Goal: Task Accomplishment & Management: Manage account settings

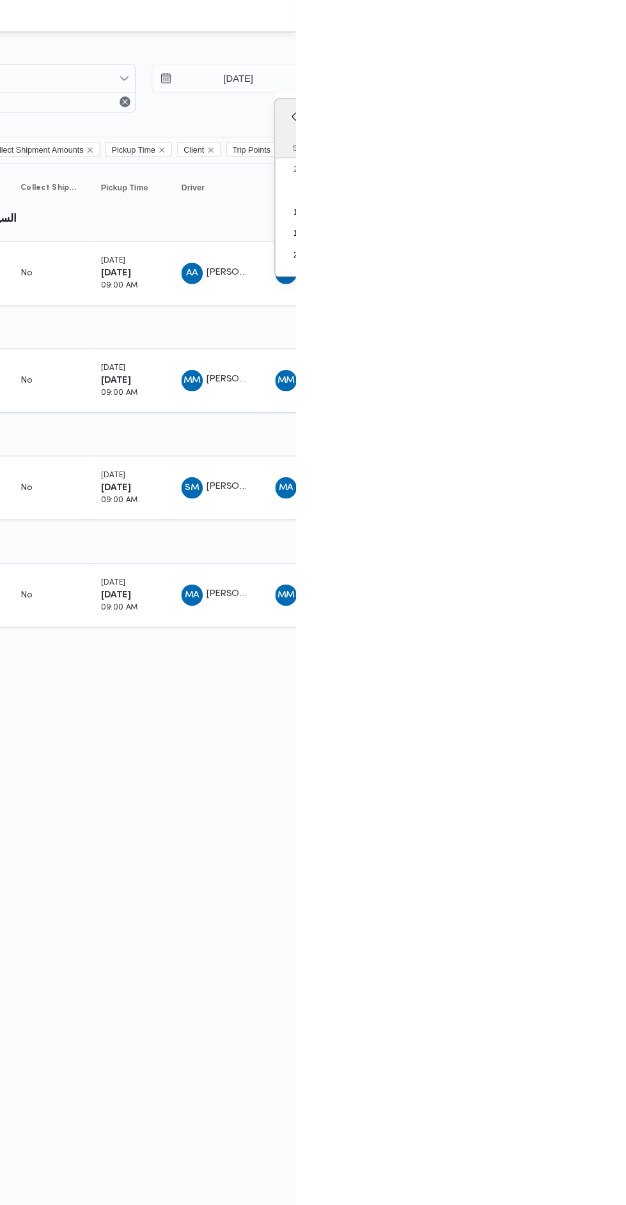
type input "6/10/2025"
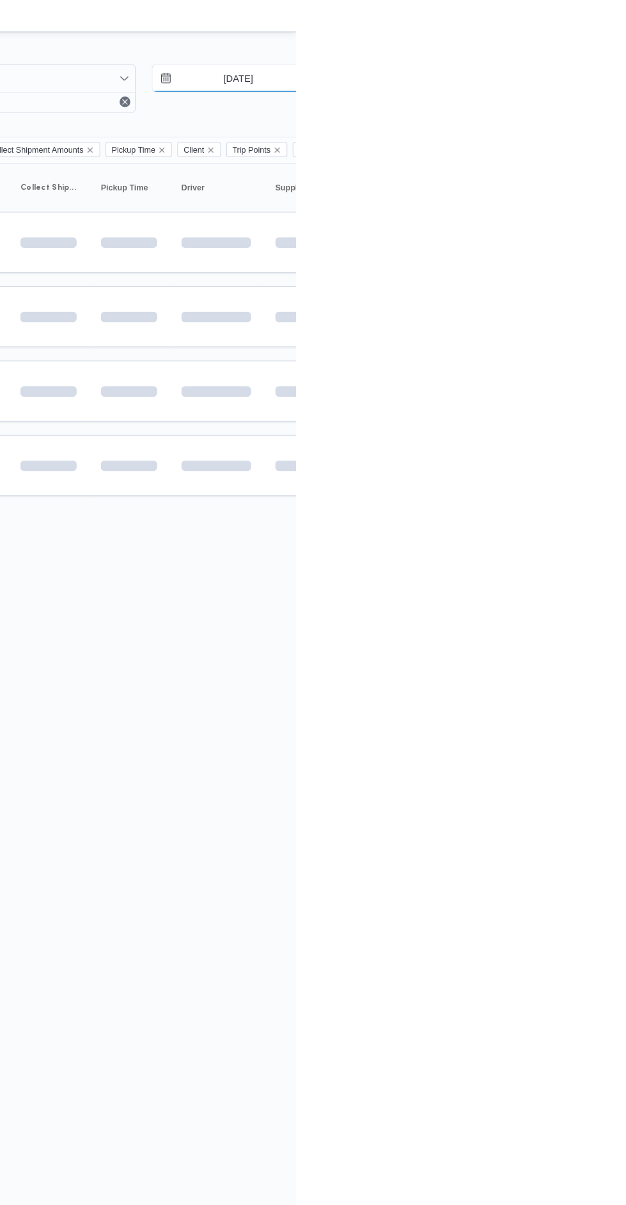
click at [564, 75] on input "4/10/2025" at bounding box center [561, 75] width 145 height 26
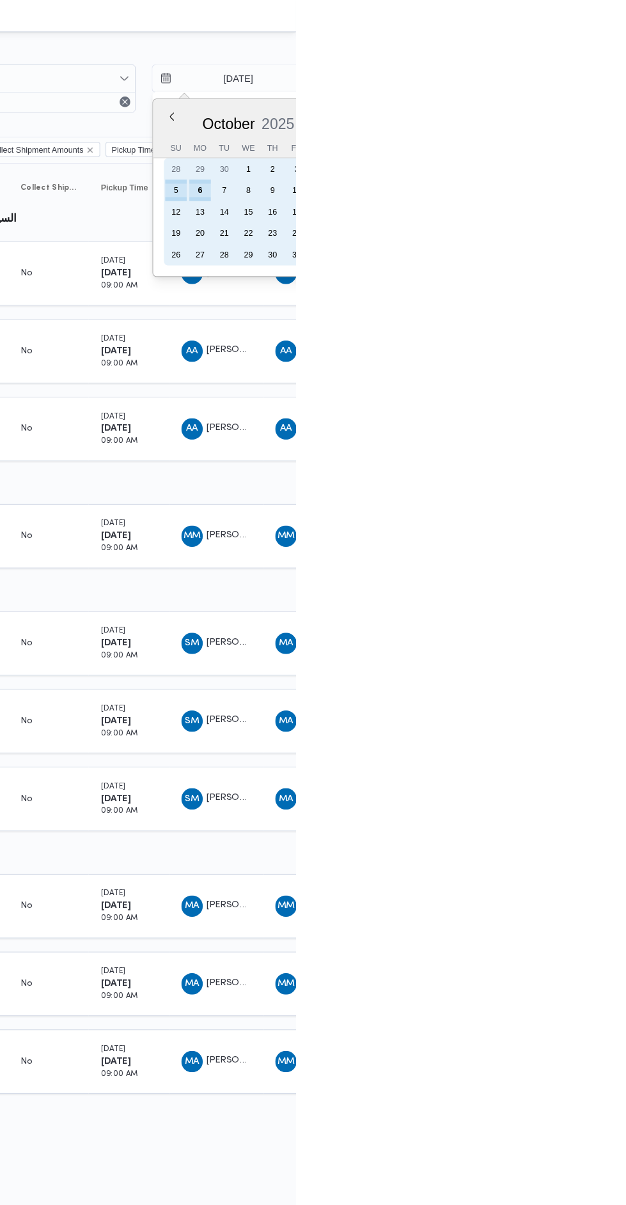
click at [532, 181] on div "6" at bounding box center [534, 181] width 20 height 20
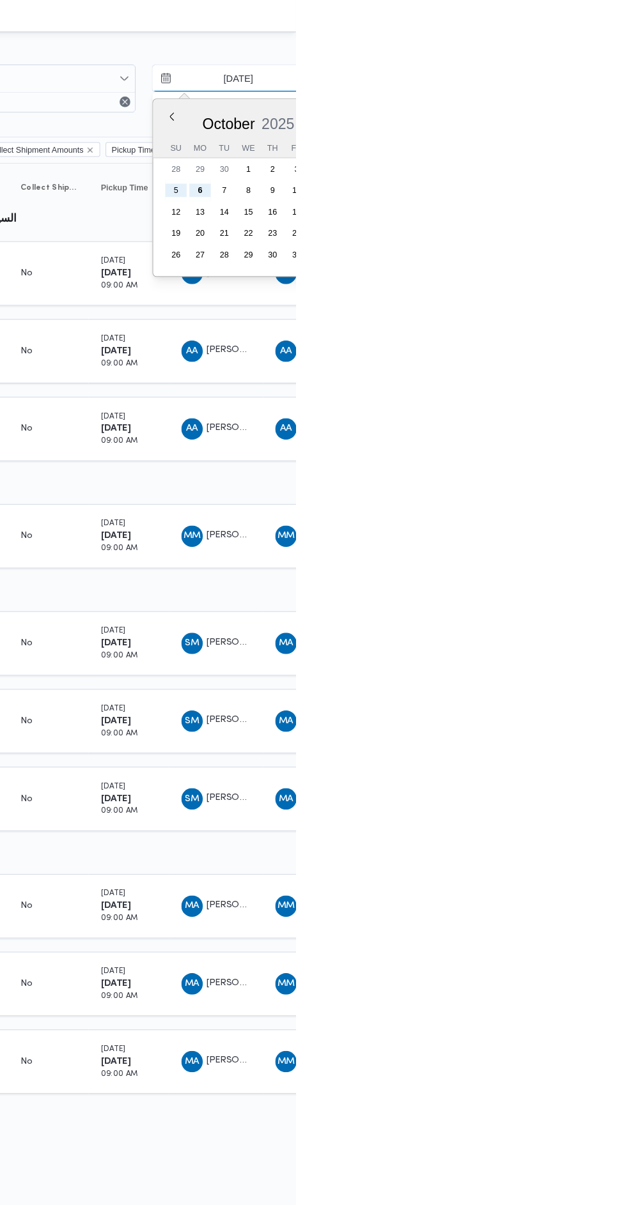
type input "6/10/2025"
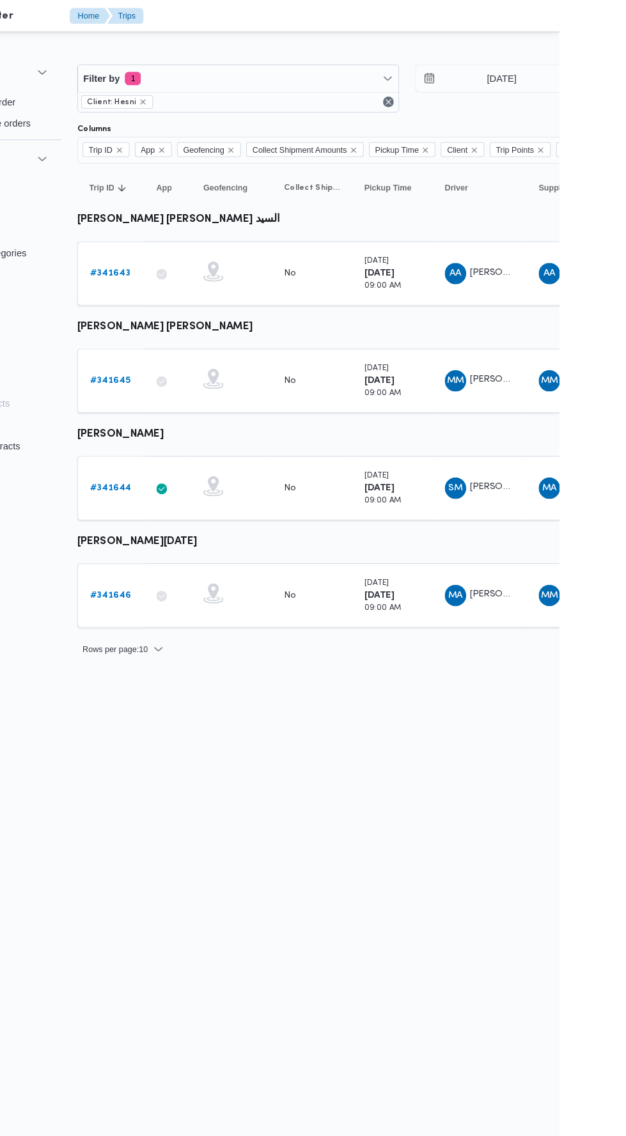
click at [203, 458] on link "# 341644" at bounding box center [198, 465] width 40 height 15
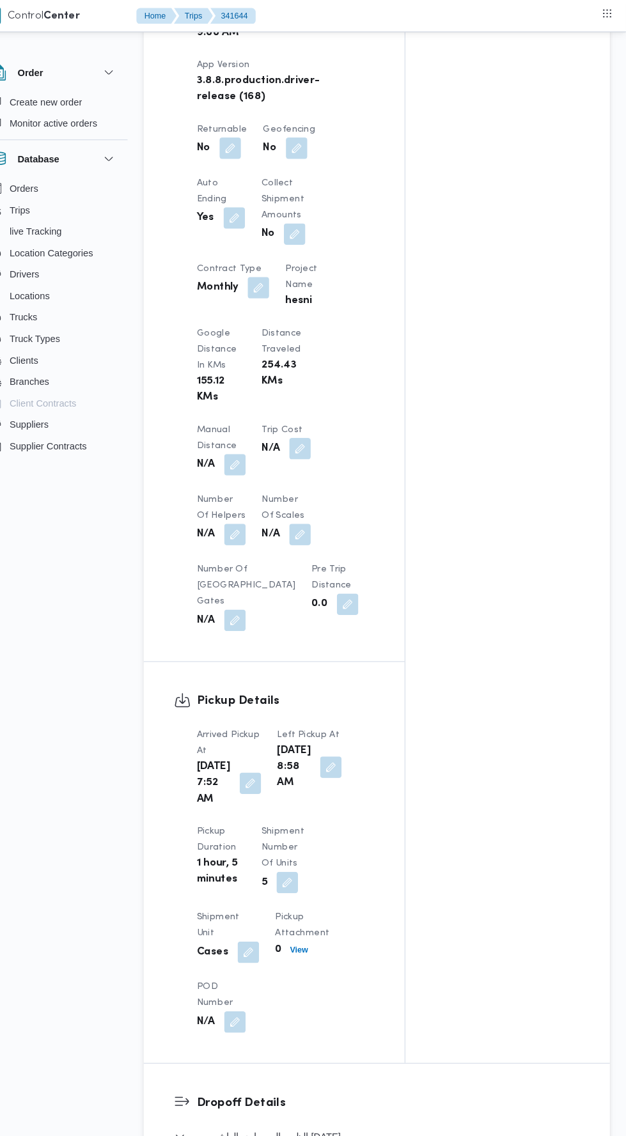
scroll to position [826, 0]
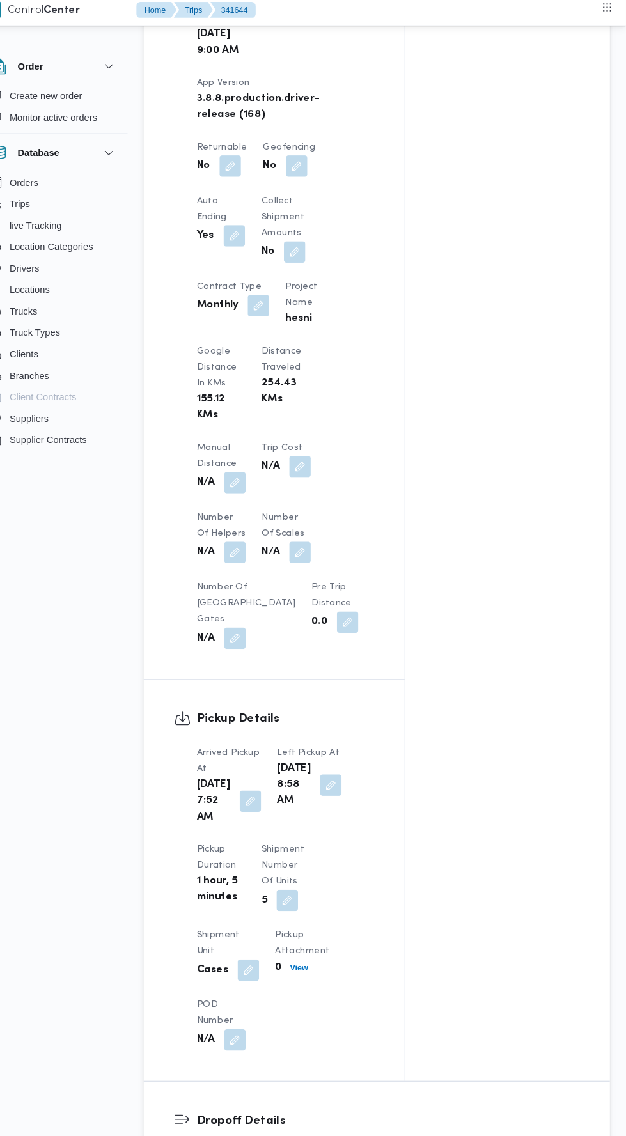
click at [261, 456] on button "button" at bounding box center [253, 466] width 20 height 20
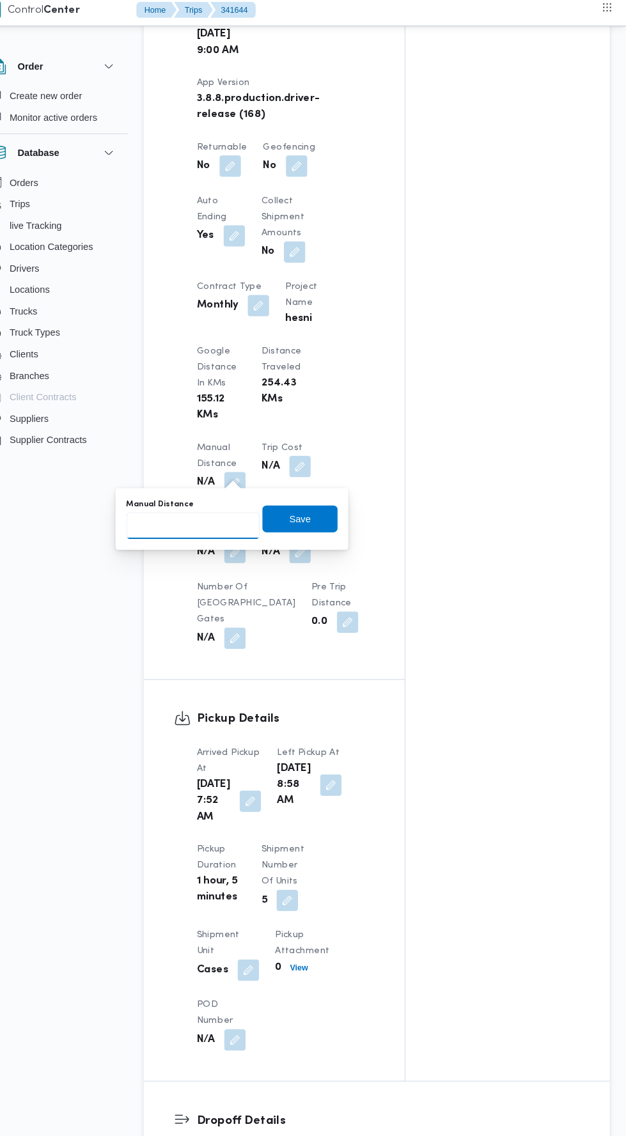
click at [230, 507] on input "Manual Distance" at bounding box center [213, 507] width 127 height 26
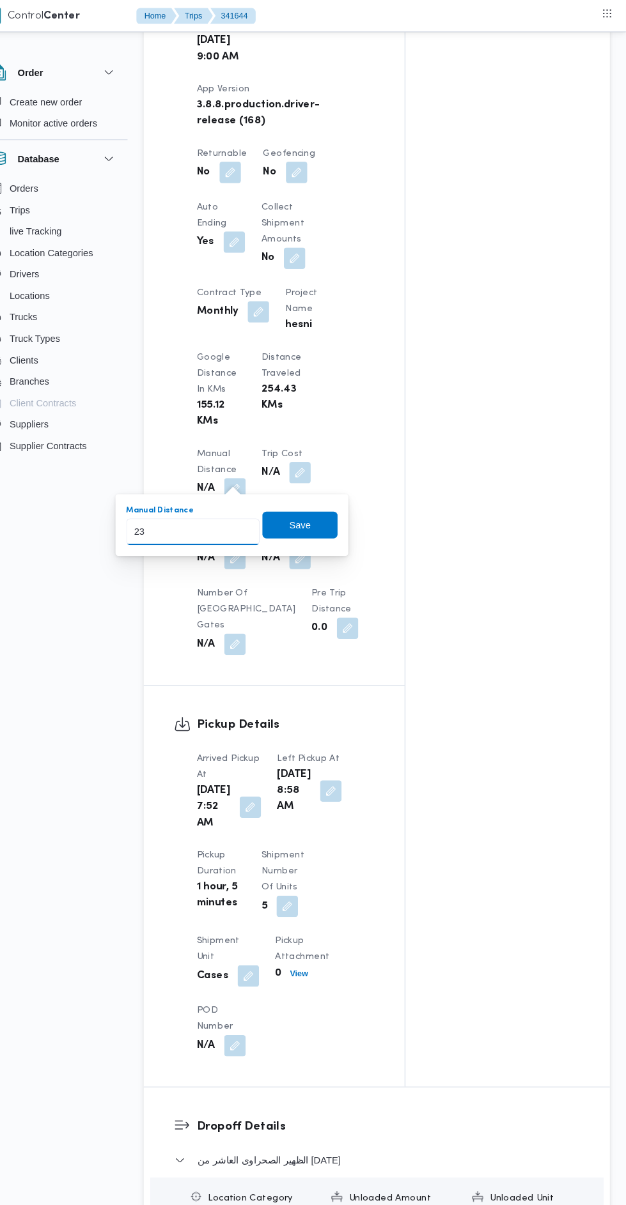
type input "236"
click at [329, 512] on span "Save" at bounding box center [315, 501] width 72 height 26
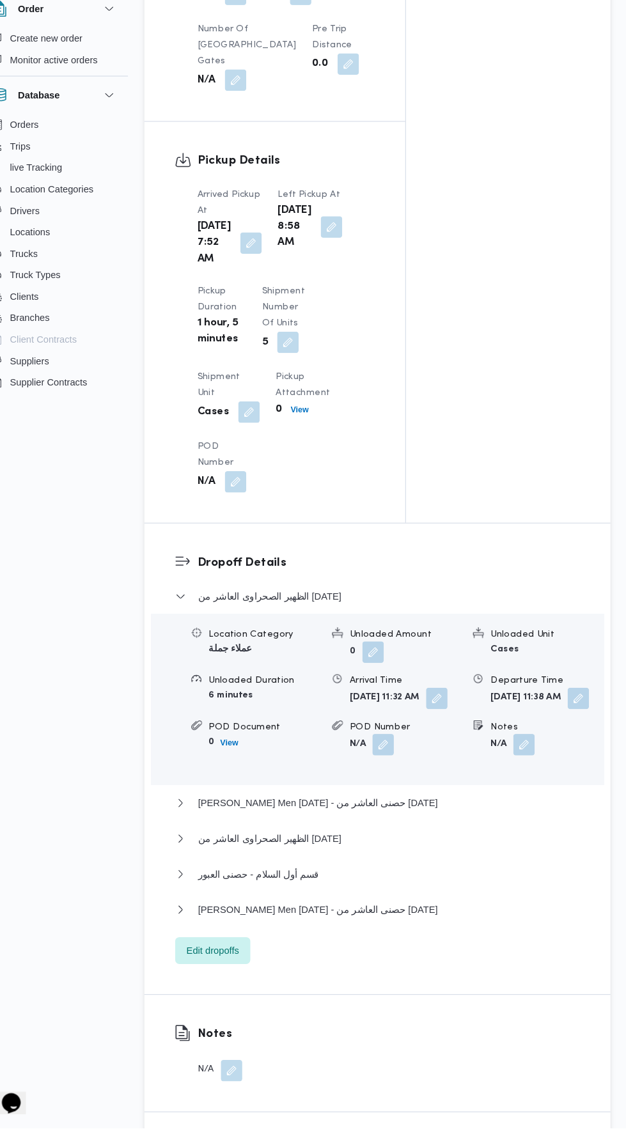
scroll to position [1305, 0]
click at [350, 866] on button "الظهير الصحراوى العاشر من رمضان" at bounding box center [389, 858] width 386 height 15
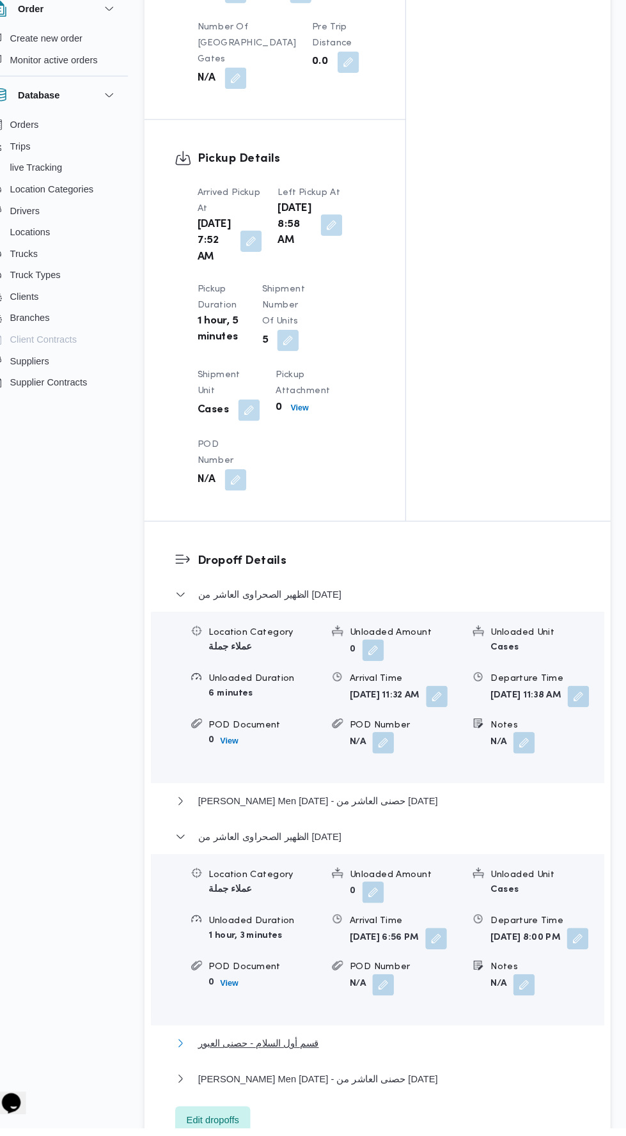
click at [419, 1063] on button "قسم أول السلام - حصنى العبور" at bounding box center [389, 1055] width 386 height 15
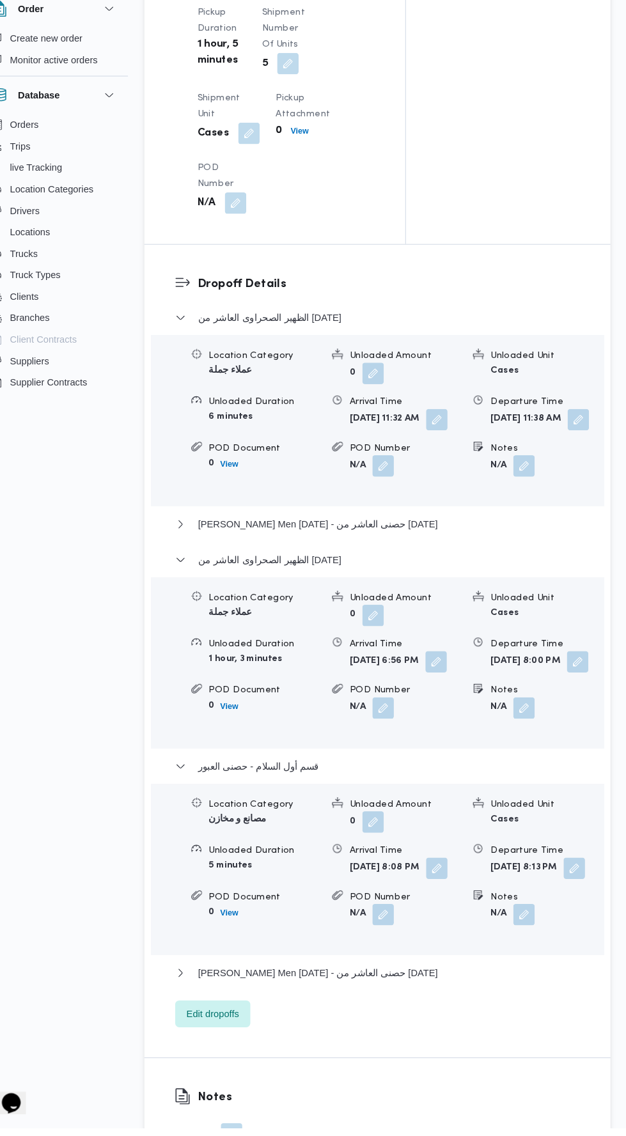
scroll to position [1572, 0]
click at [426, 993] on button "Thany Ashr Men Ramadan - حصنى العاشر من رمضان" at bounding box center [389, 985] width 386 height 15
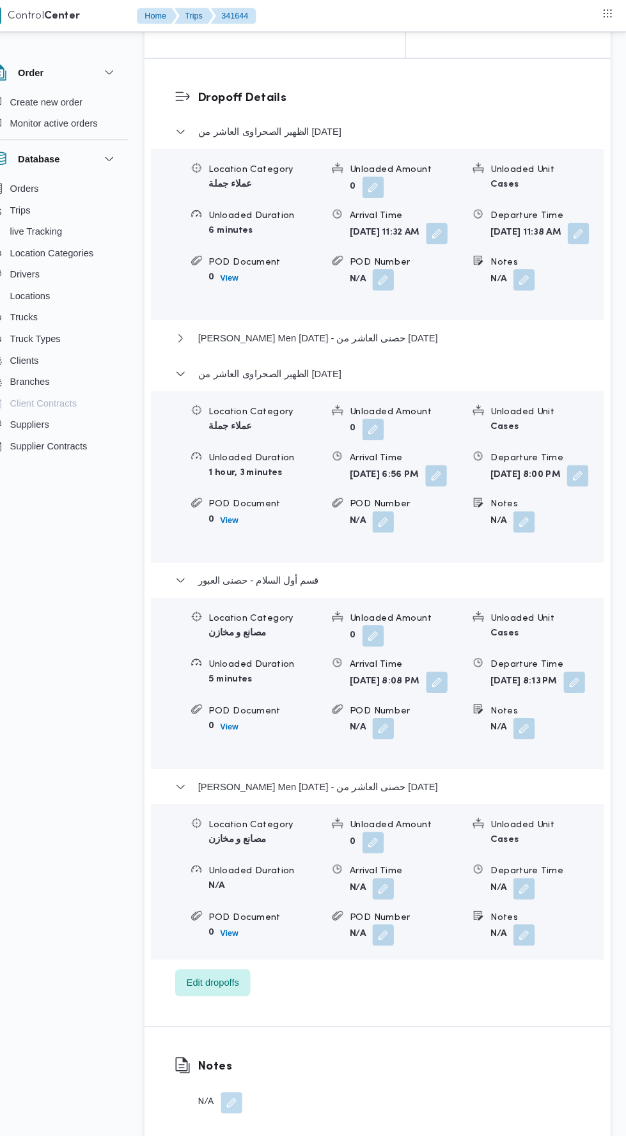
scroll to position [1807, 0]
click at [447, 330] on button "Thany Ashr Men Ramadan - حصنى العاشر من رمضان" at bounding box center [389, 322] width 386 height 15
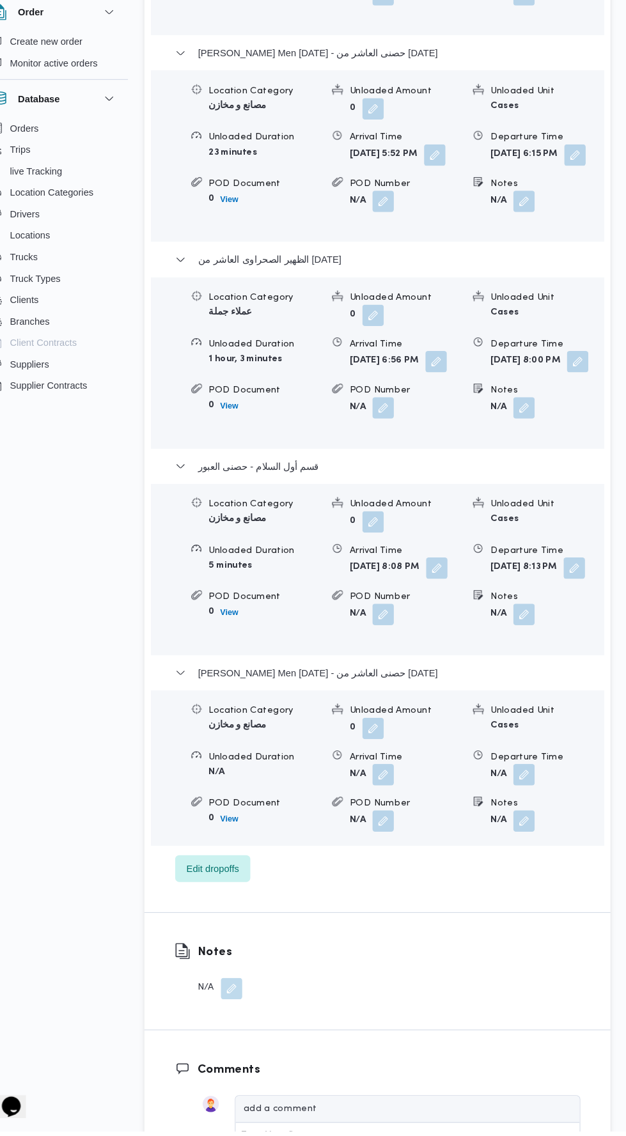
scroll to position [2022, 0]
click at [236, 927] on div "Dropoff Details الظهير الصحراوى العاشر من رمضان Location Category عملاء جملة Un…" at bounding box center [388, 383] width 444 height 1085
click at [247, 893] on span "Edit dropoffs" at bounding box center [231, 885] width 50 height 15
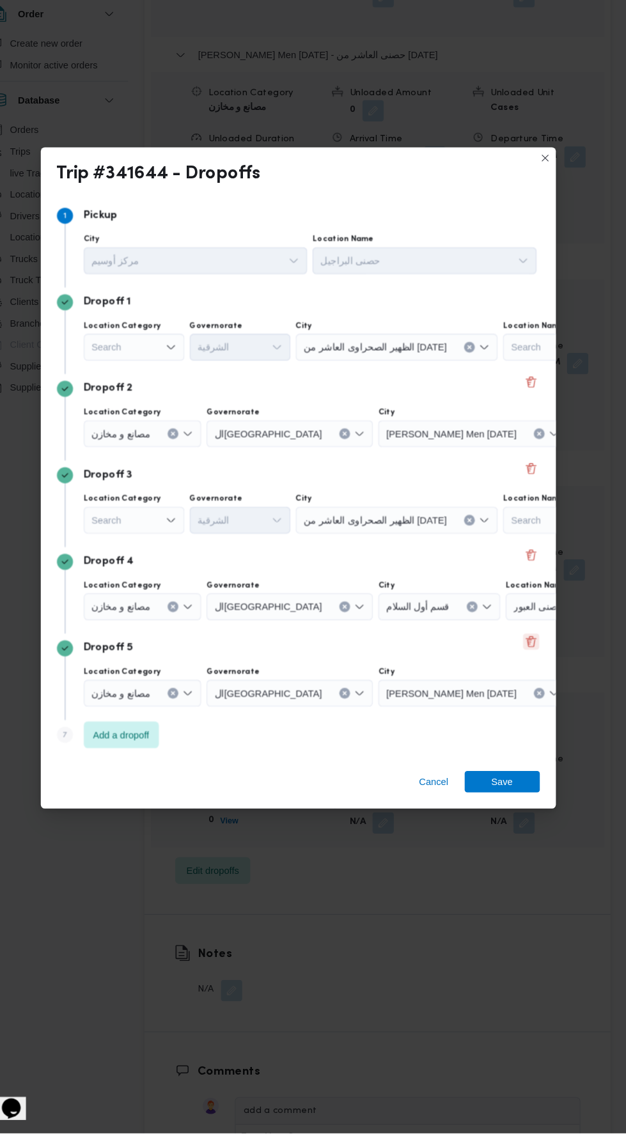
click at [534, 675] on button "Delete" at bounding box center [534, 667] width 15 height 15
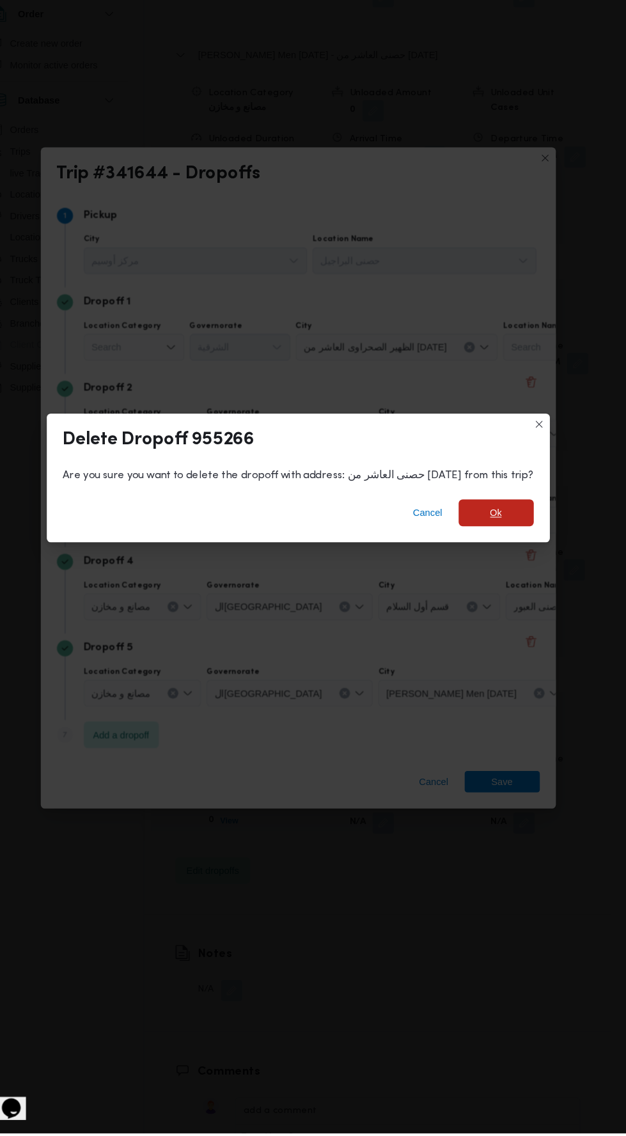
click at [496, 552] on span "Ok" at bounding box center [502, 544] width 12 height 15
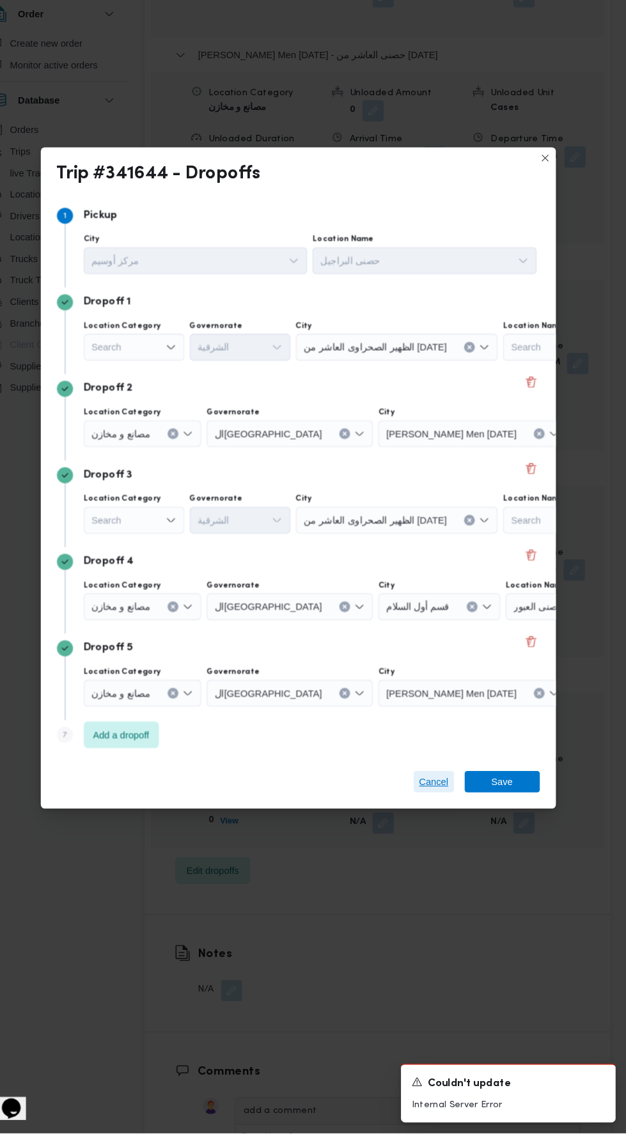
click at [432, 809] on span "Cancel" at bounding box center [442, 800] width 28 height 15
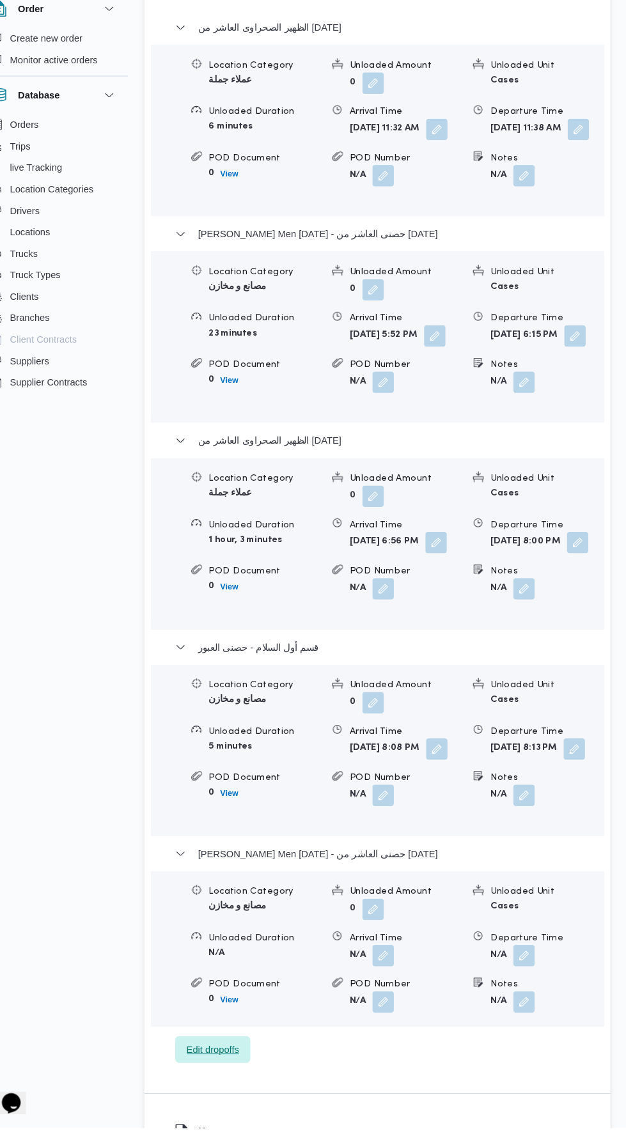
scroll to position [1847, 0]
click at [207, 1072] on span "Edit dropoffs" at bounding box center [232, 1060] width 72 height 26
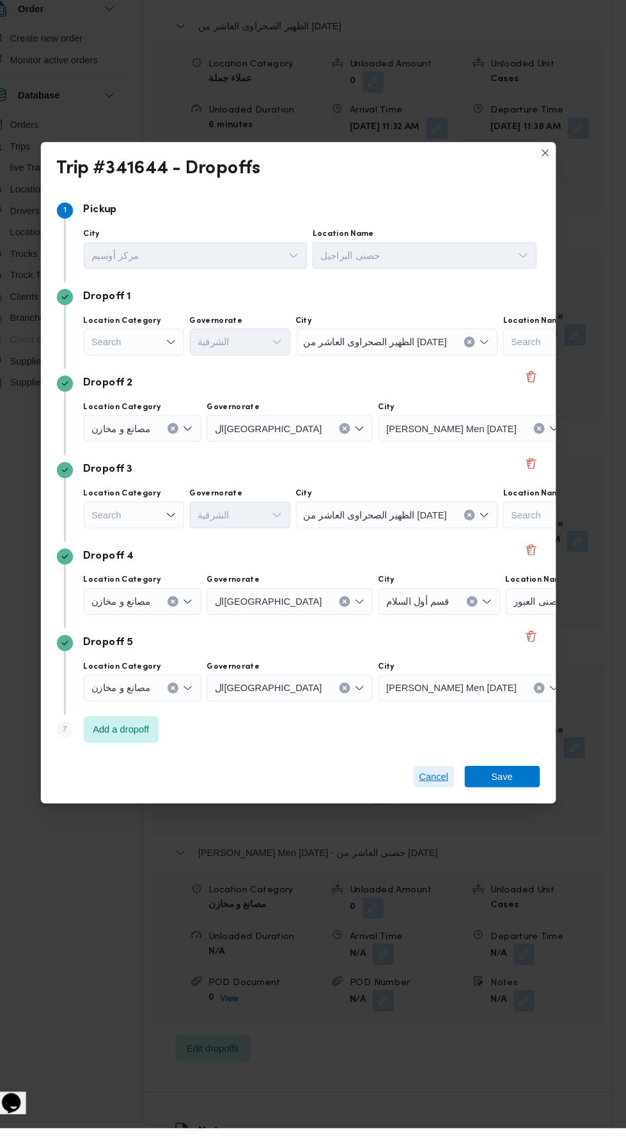
click at [447, 809] on span "Cancel" at bounding box center [442, 800] width 28 height 15
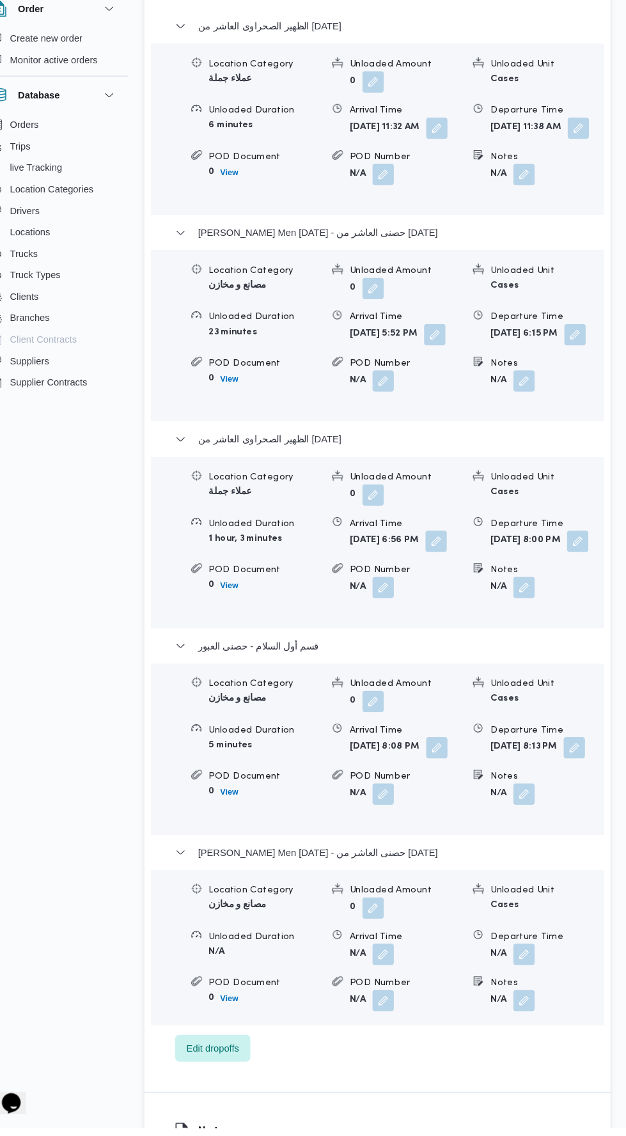
click at [524, 980] on button "button" at bounding box center [528, 970] width 20 height 20
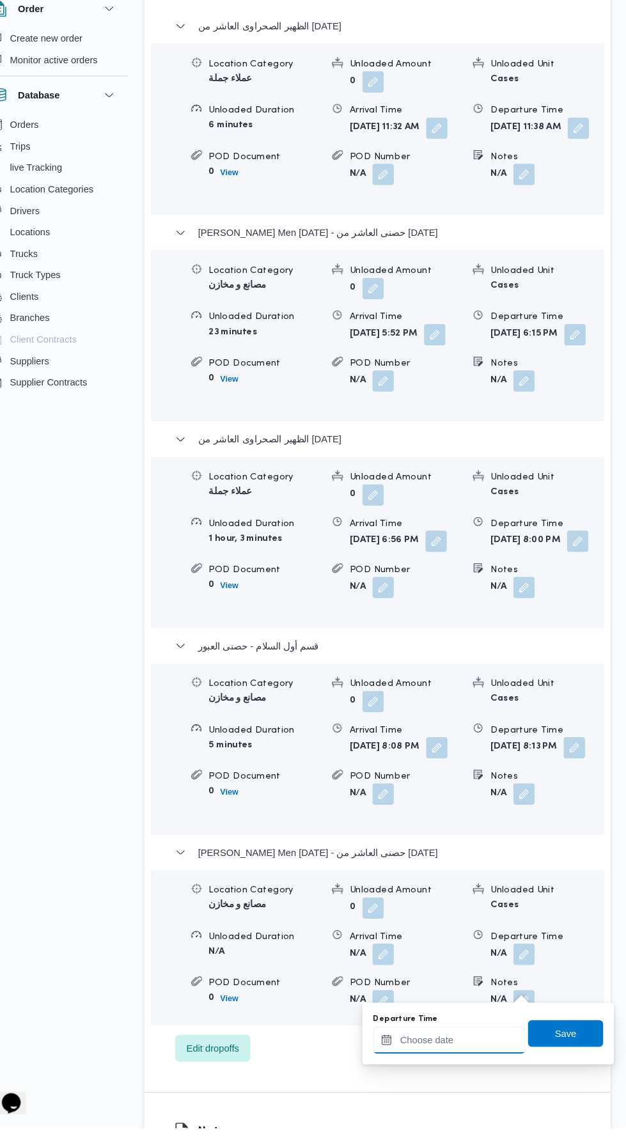
click at [480, 1053] on input "Departure Time" at bounding box center [456, 1052] width 145 height 26
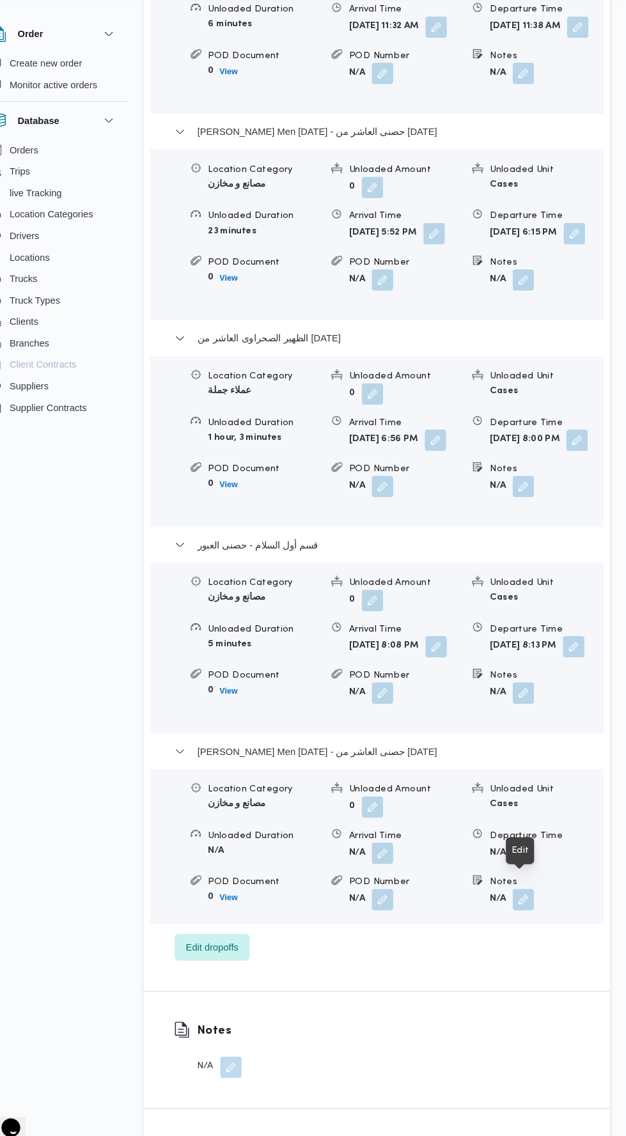
scroll to position [1967, 0]
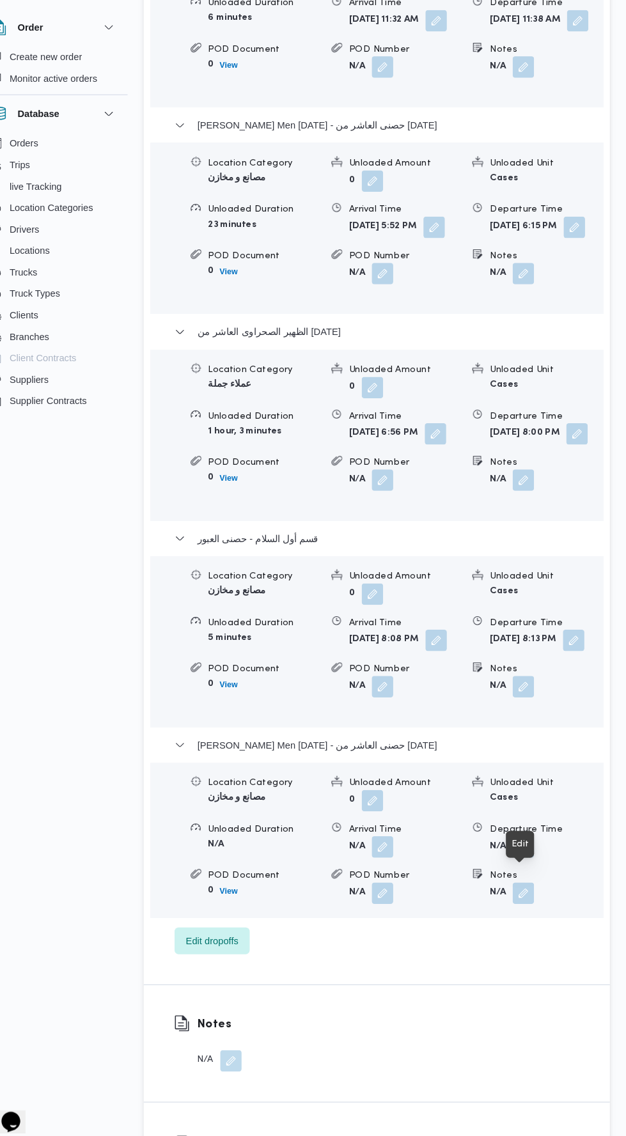
click at [569, 467] on button "button" at bounding box center [579, 456] width 20 height 20
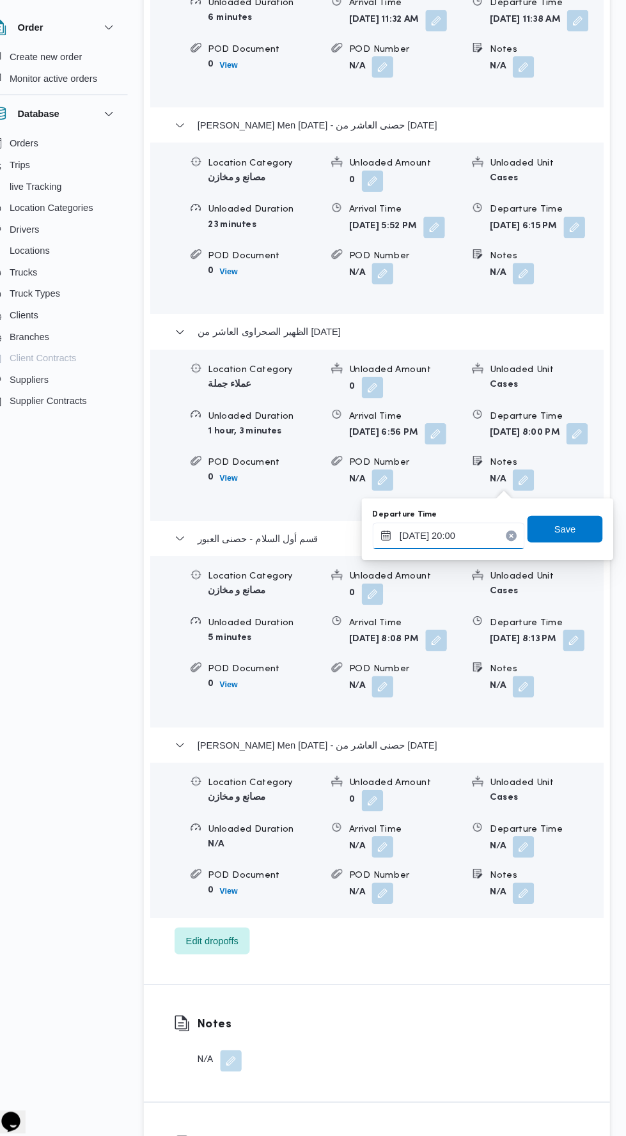
click at [499, 548] on input "06/10/2025 20:00" at bounding box center [456, 554] width 145 height 26
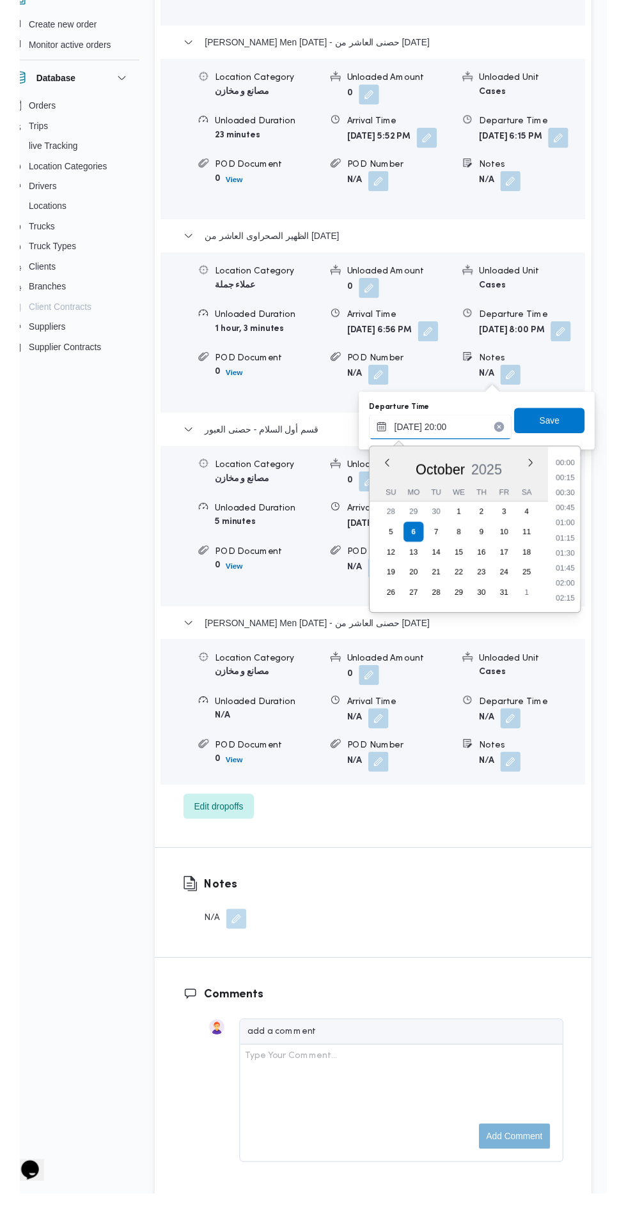
scroll to position [1149, 0]
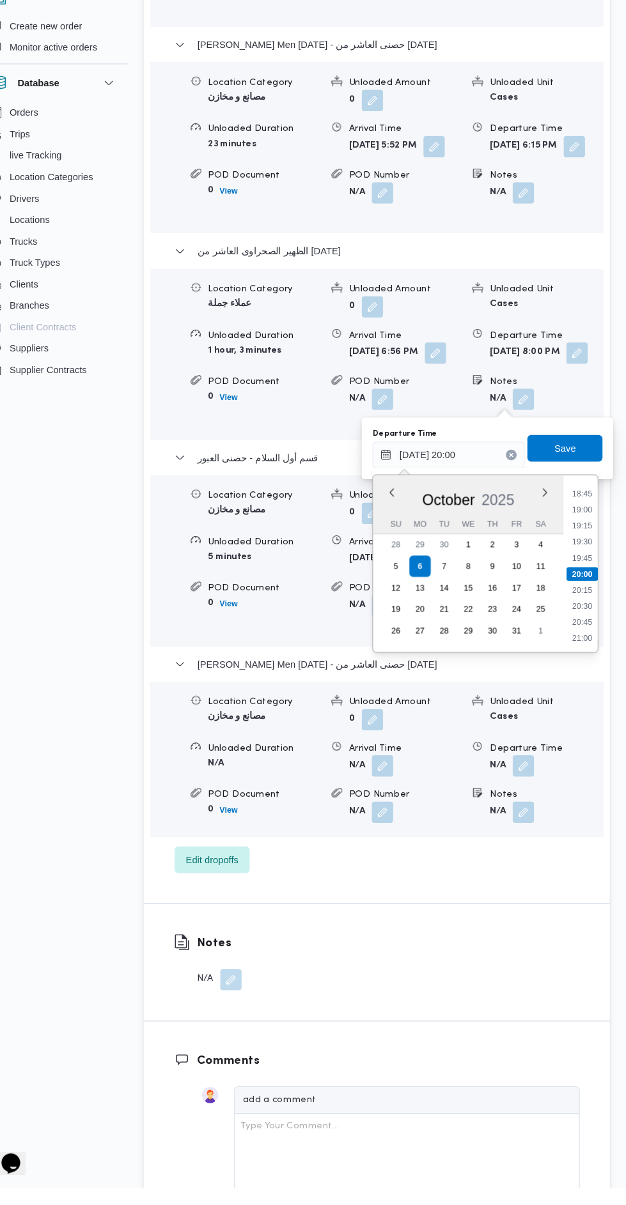
click at [589, 555] on li "19:00" at bounding box center [583, 558] width 29 height 13
type input "06/10/2025 19:00"
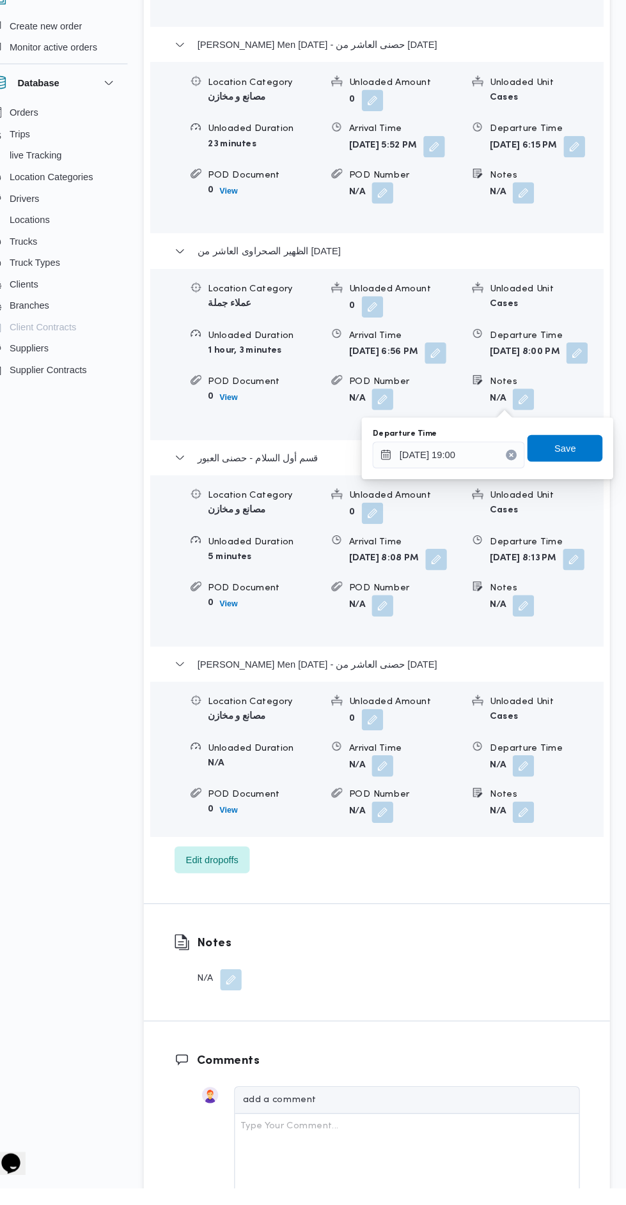
click at [581, 487] on div "Save" at bounding box center [568, 500] width 72 height 26
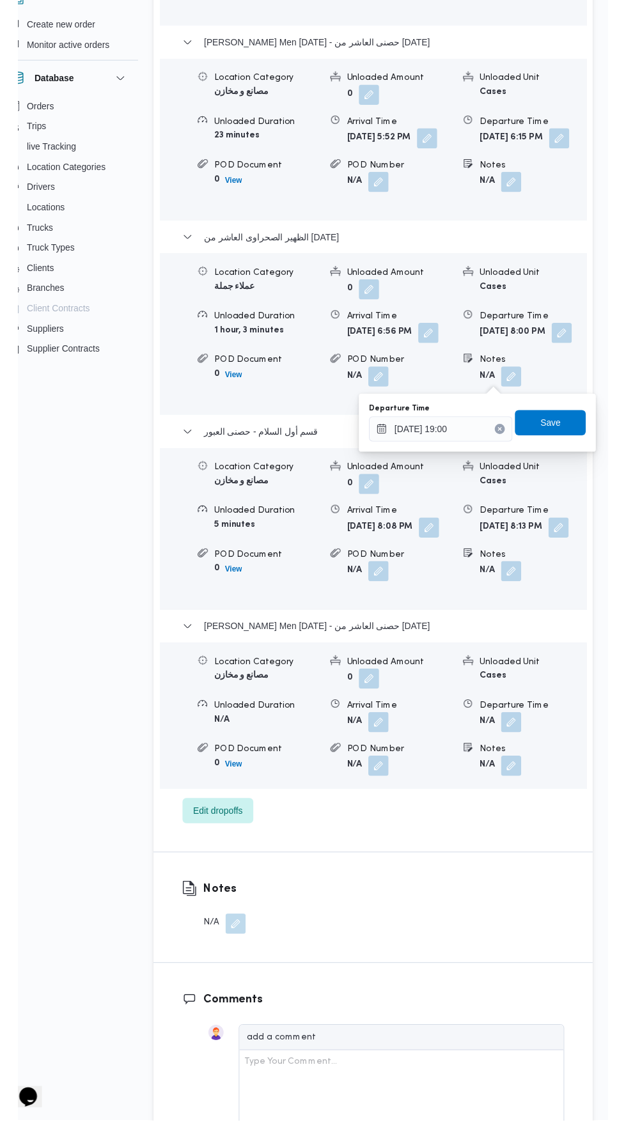
scroll to position [2015, 0]
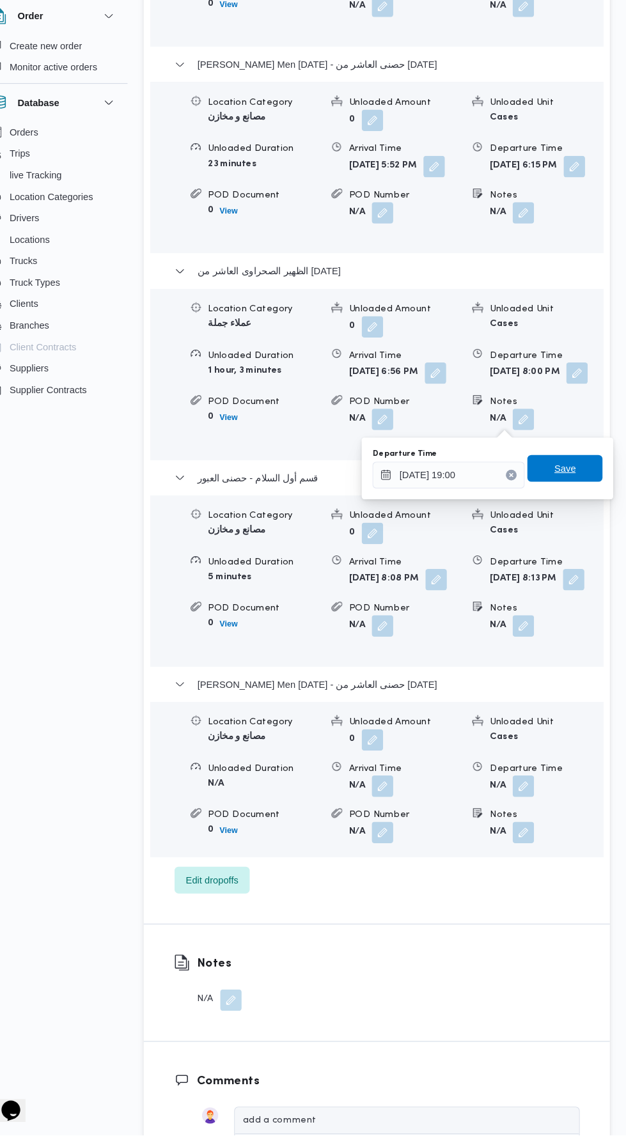
click at [575, 500] on span "Save" at bounding box center [567, 499] width 20 height 15
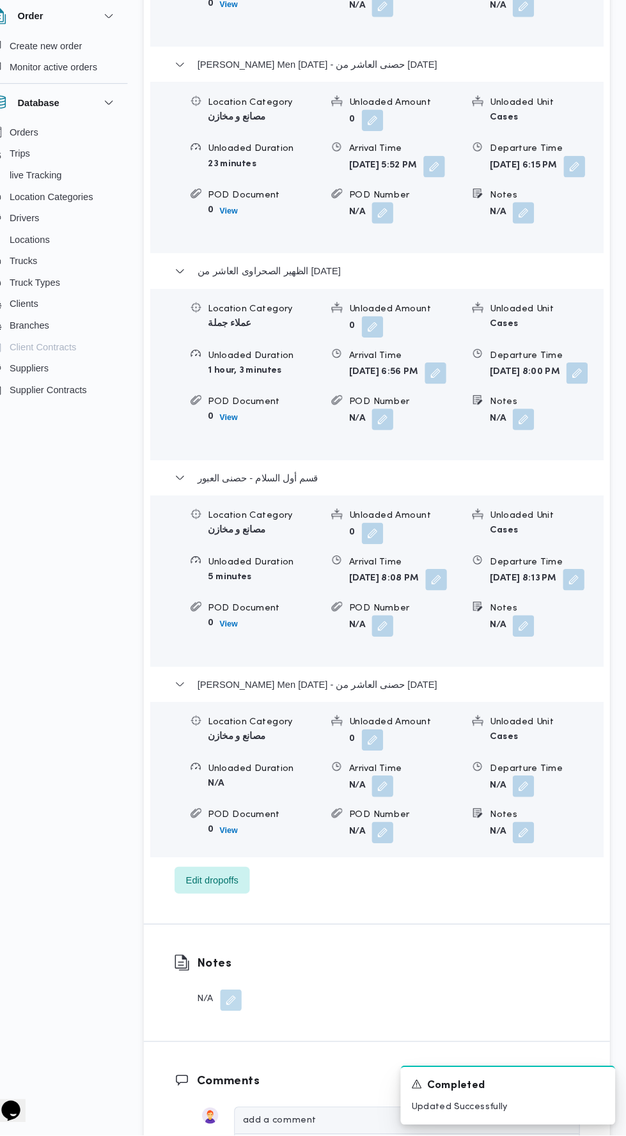
click at [566, 616] on button "button" at bounding box center [576, 606] width 20 height 20
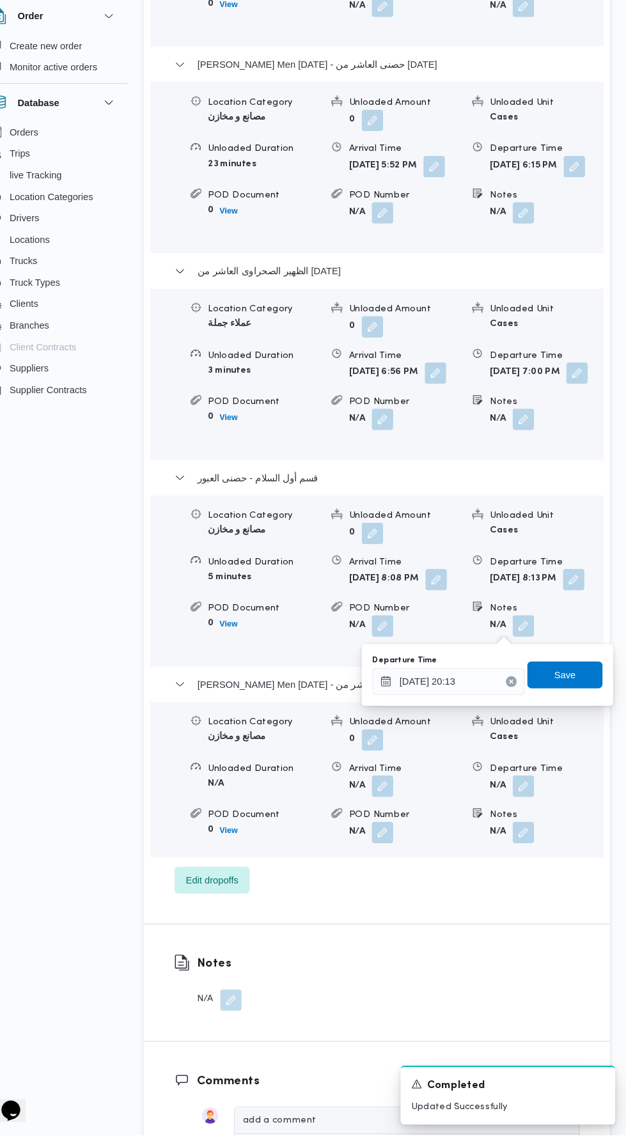
click at [519, 702] on icon "Clear input" at bounding box center [516, 702] width 5 height 5
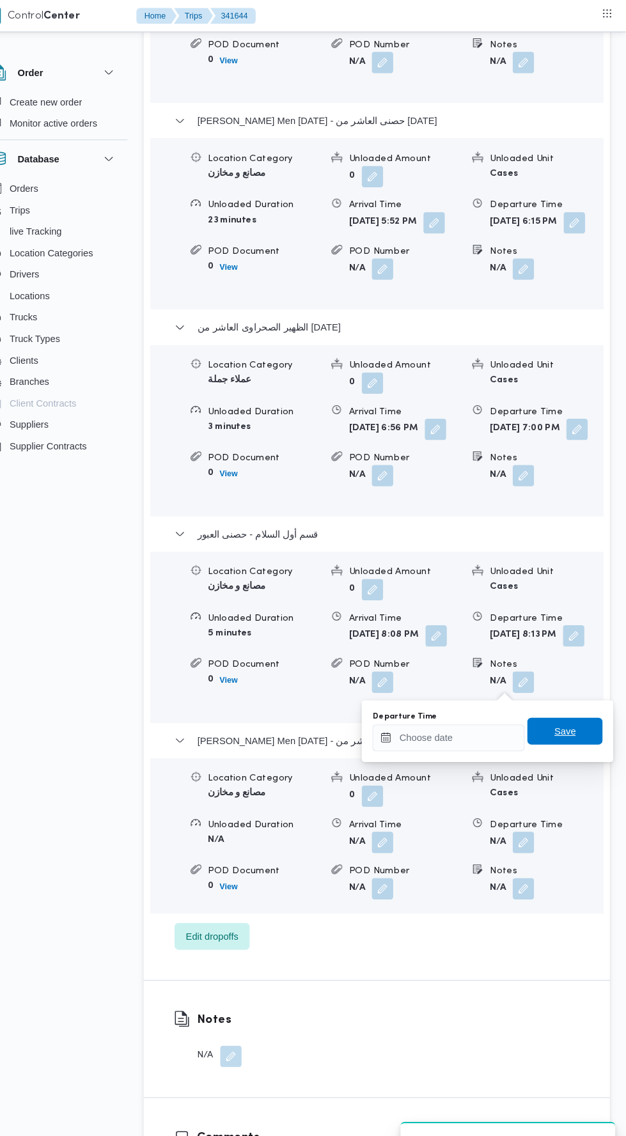
click at [583, 701] on span "Save" at bounding box center [568, 697] width 72 height 26
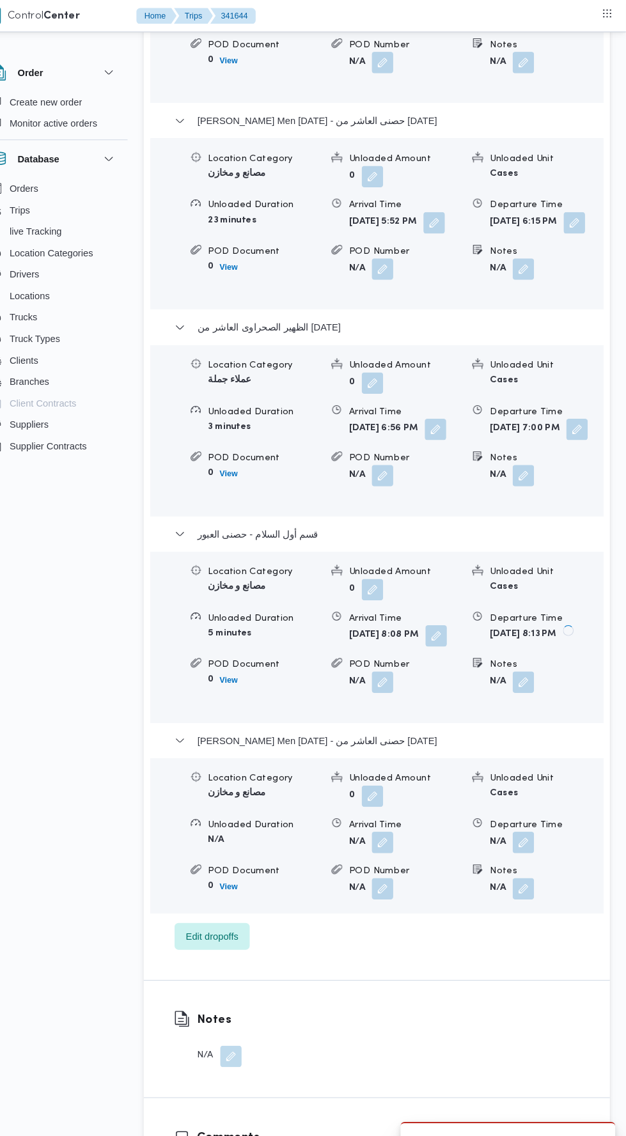
click at [403, 616] on form "Mon, Oct 6, 2025 8:08 PM" at bounding box center [415, 606] width 107 height 20
click at [435, 616] on button "button" at bounding box center [445, 606] width 20 height 20
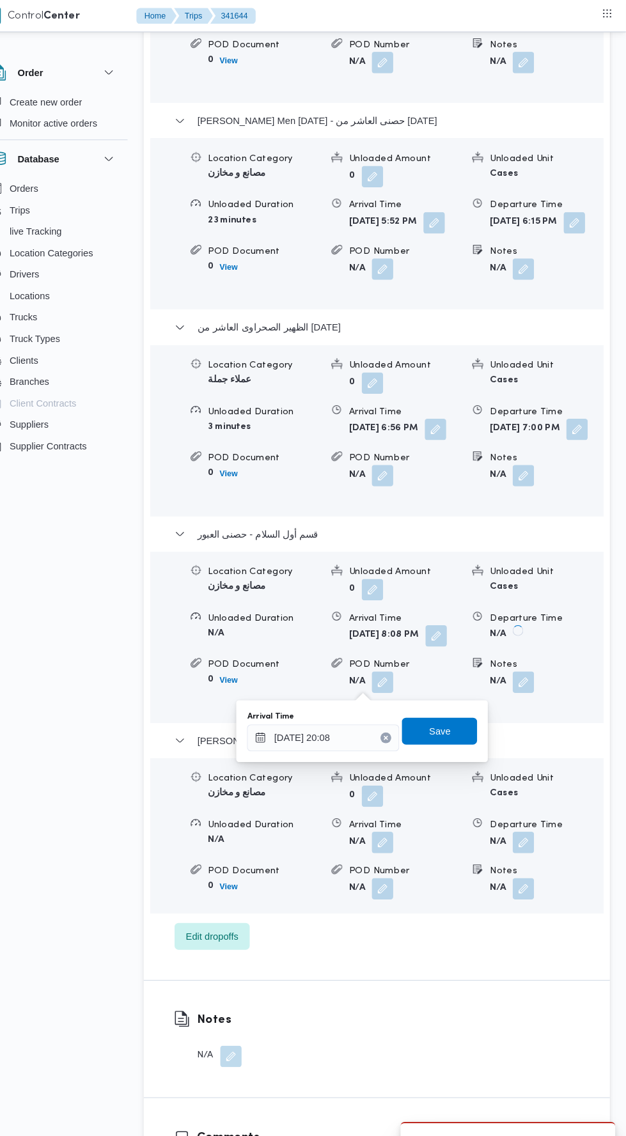
click at [398, 702] on icon "Clear input" at bounding box center [397, 702] width 3 height 3
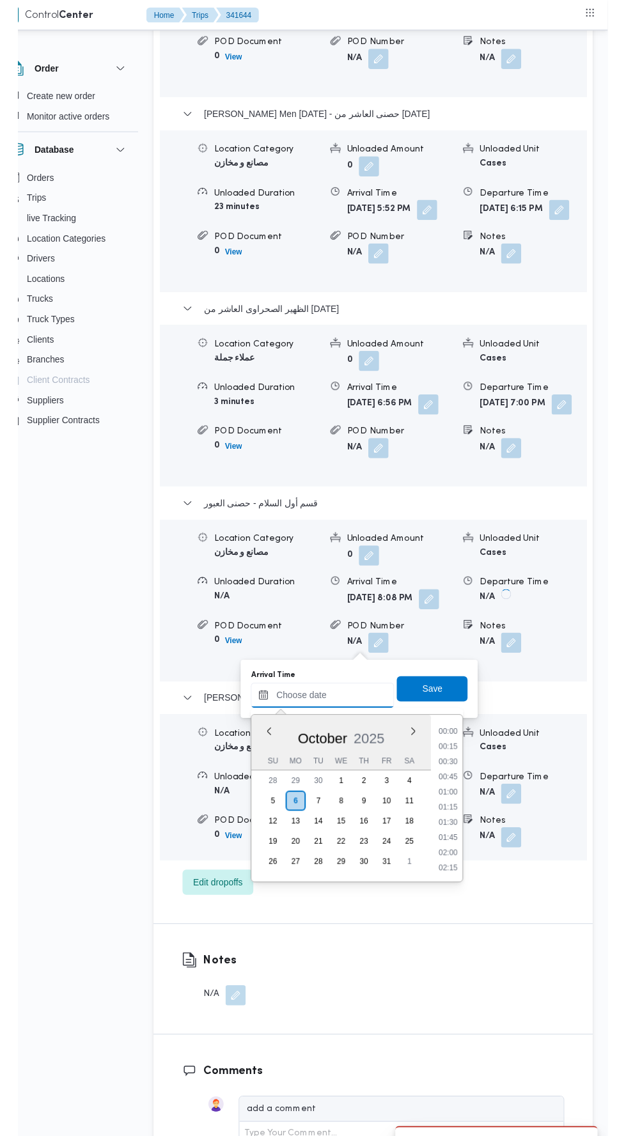
scroll to position [1195, 0]
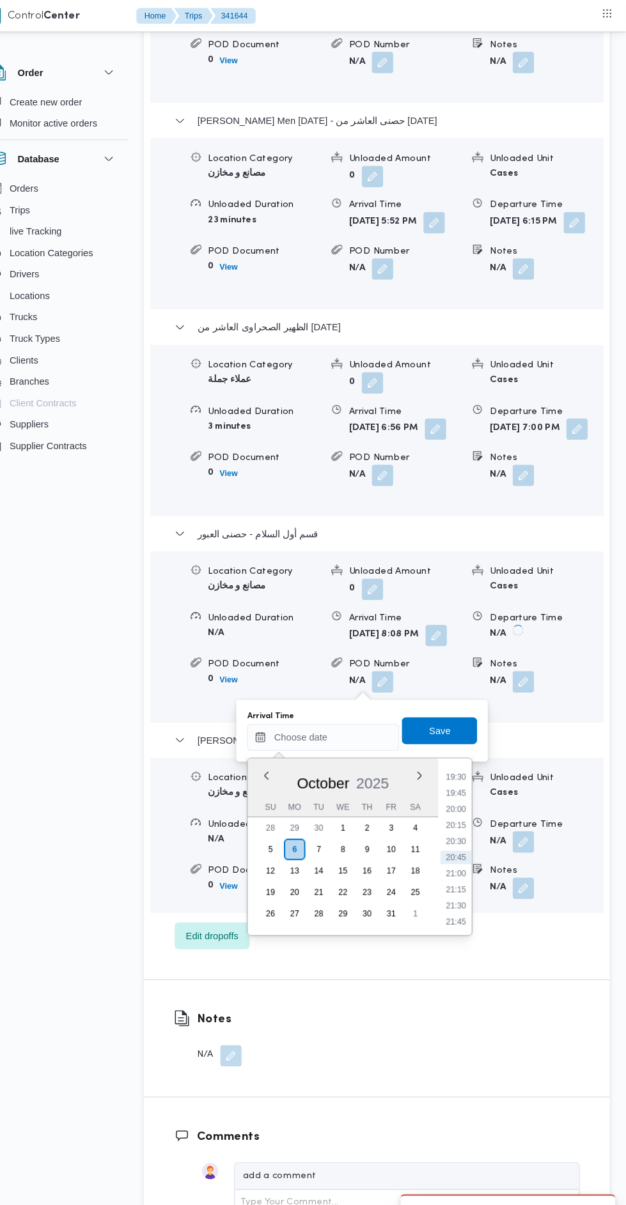
type input "06/10/2025 20:08"
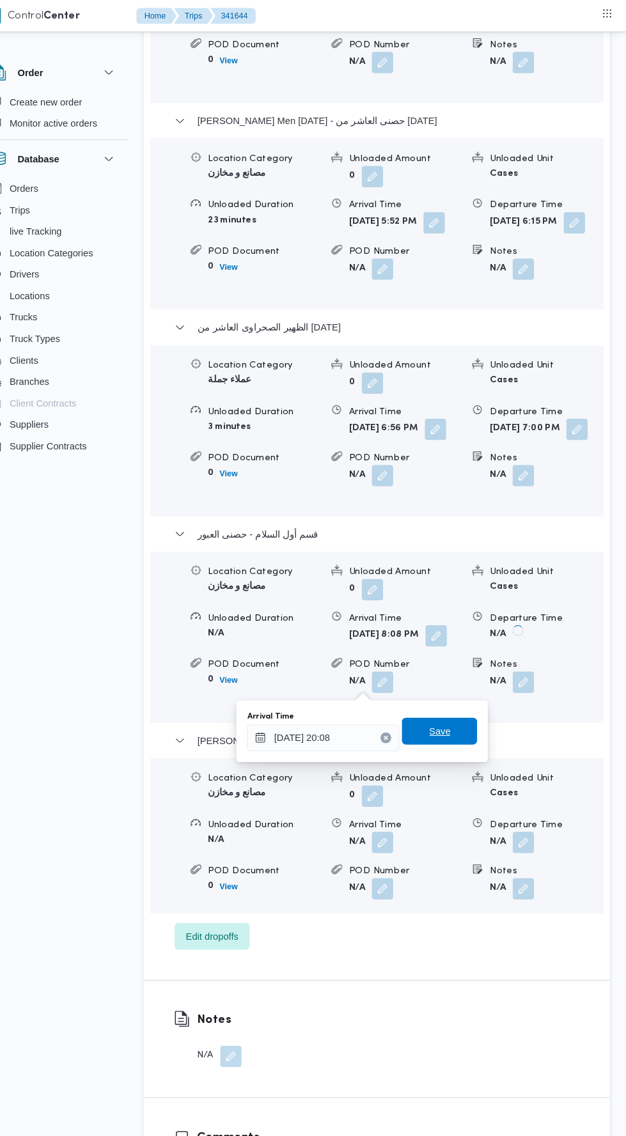
click at [450, 695] on span "Save" at bounding box center [448, 696] width 20 height 15
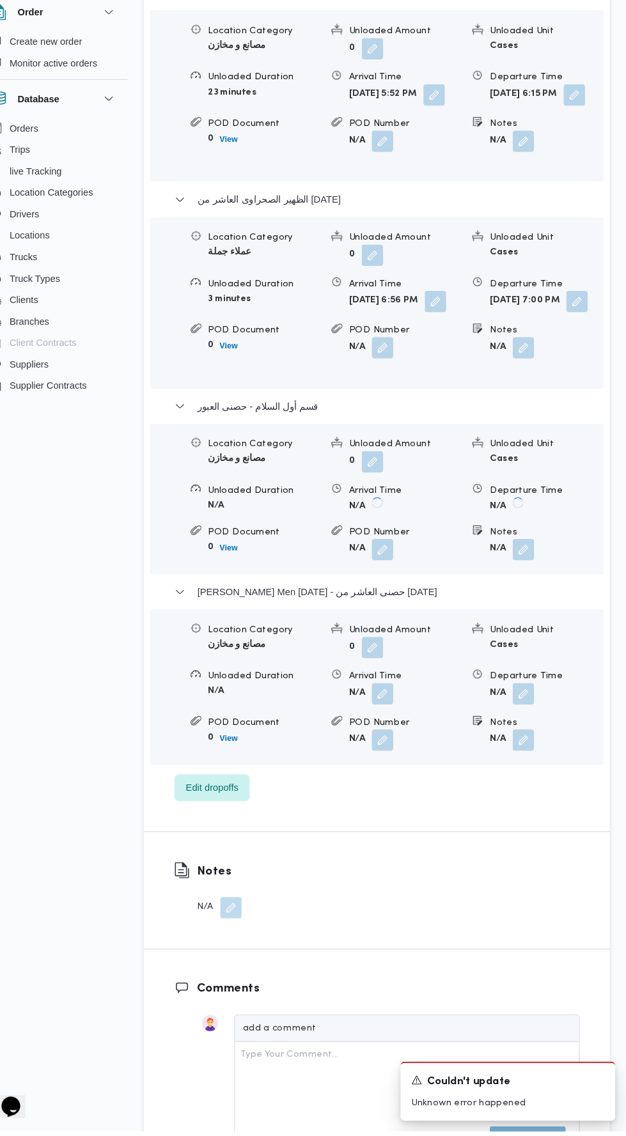
scroll to position [2078, 0]
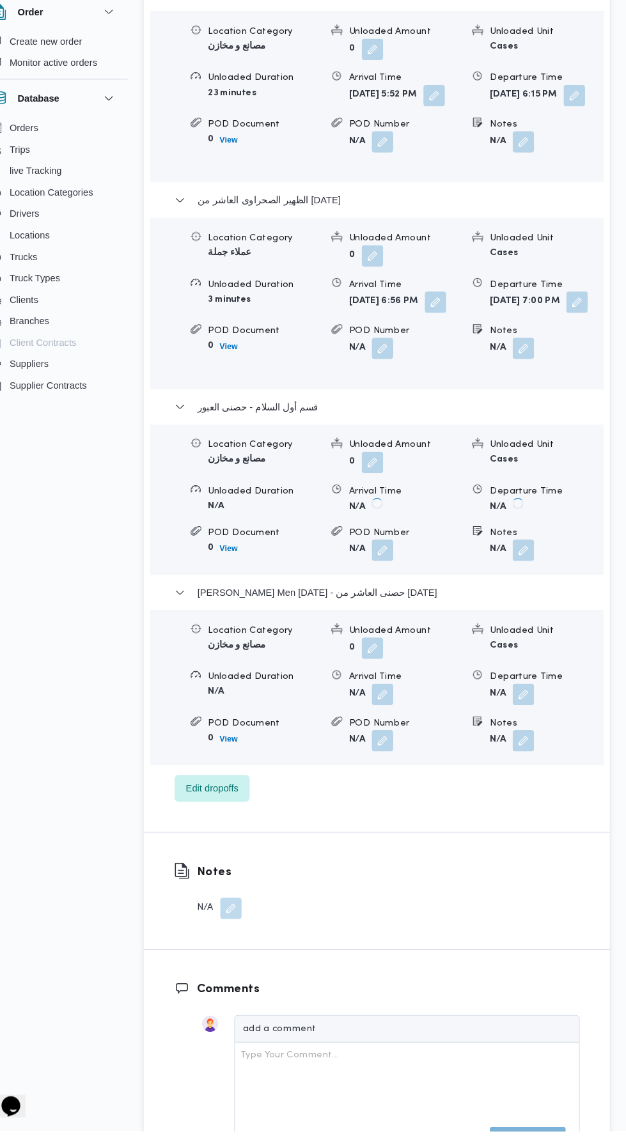
click at [527, 724] on div "Location Category مصانع و مخازن Unloaded Amount 0 Unloaded Unit Cases Unloaded …" at bounding box center [388, 712] width 442 height 145
click at [533, 730] on button "button" at bounding box center [528, 719] width 20 height 20
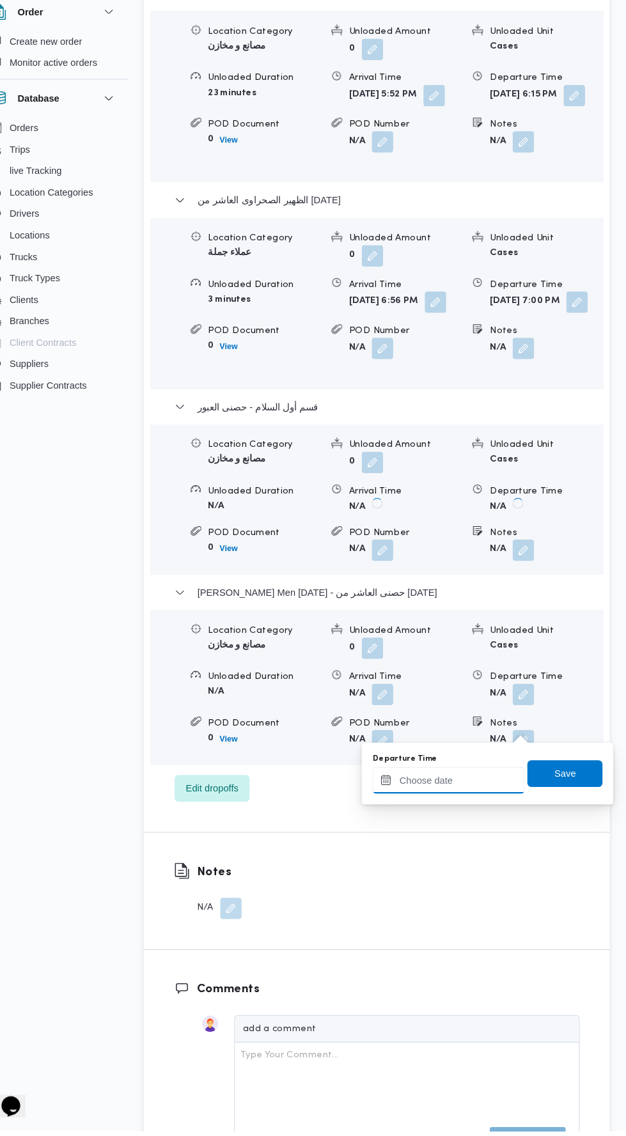
click at [490, 800] on input "Departure Time" at bounding box center [456, 802] width 145 height 26
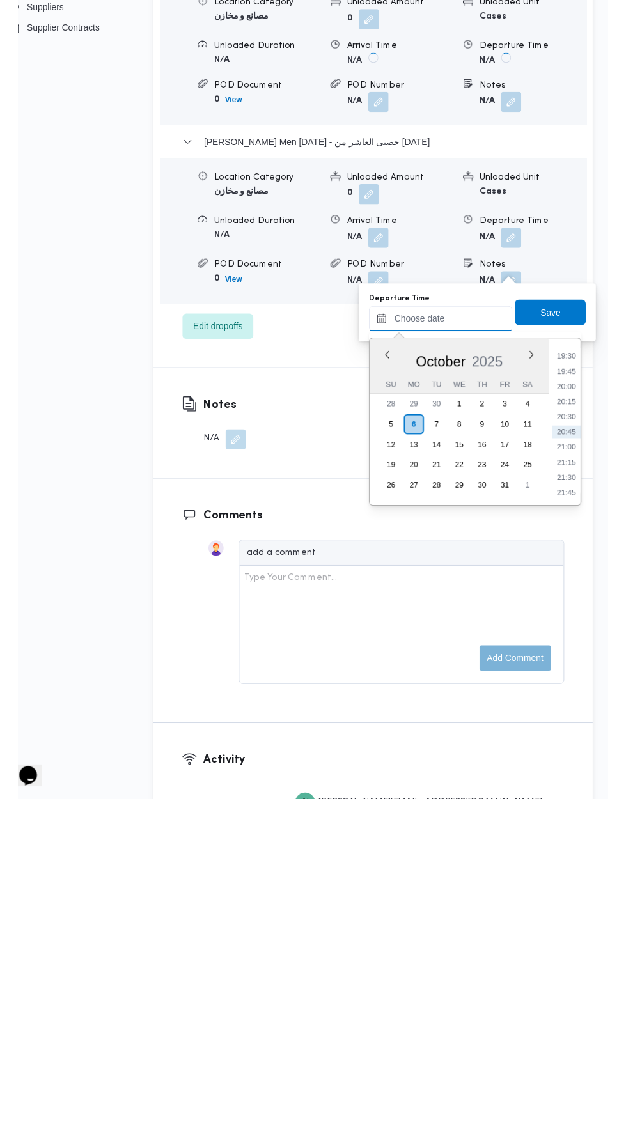
scroll to position [2160, 0]
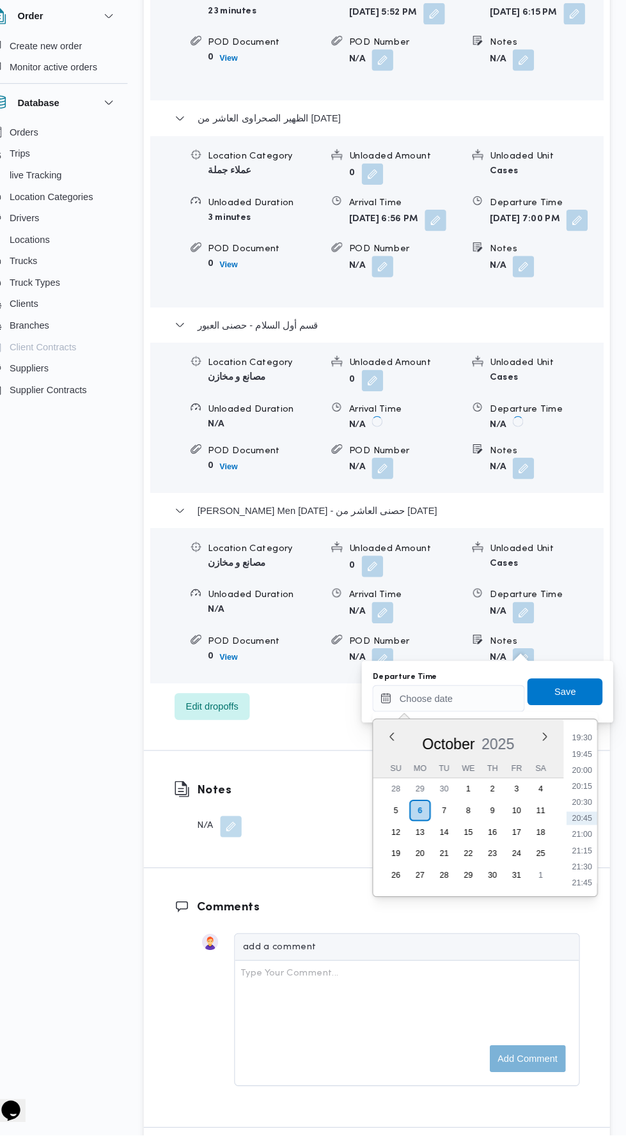
click at [580, 787] on li "20:00" at bounding box center [583, 788] width 29 height 13
type input "06/10/2025 20:00"
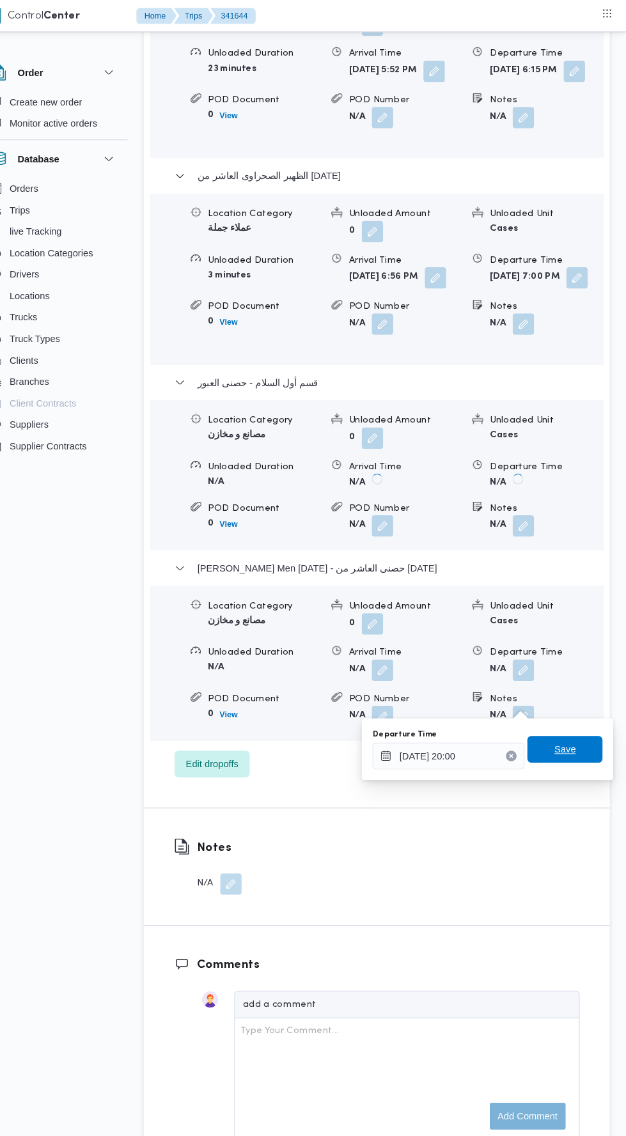
click at [580, 711] on span "Save" at bounding box center [568, 714] width 72 height 26
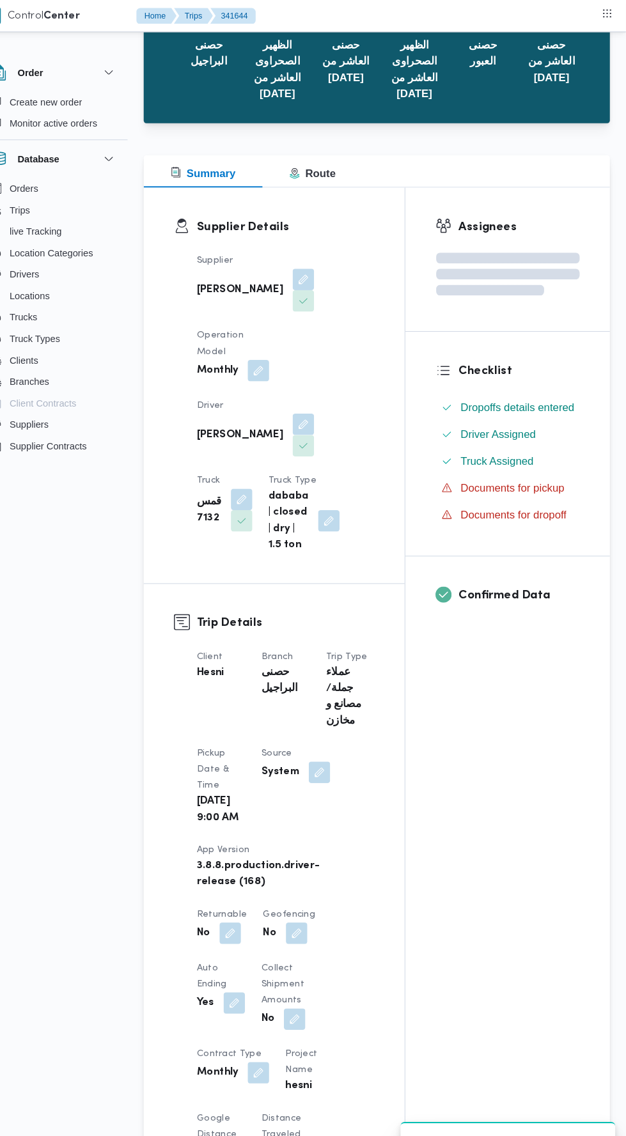
scroll to position [0, 0]
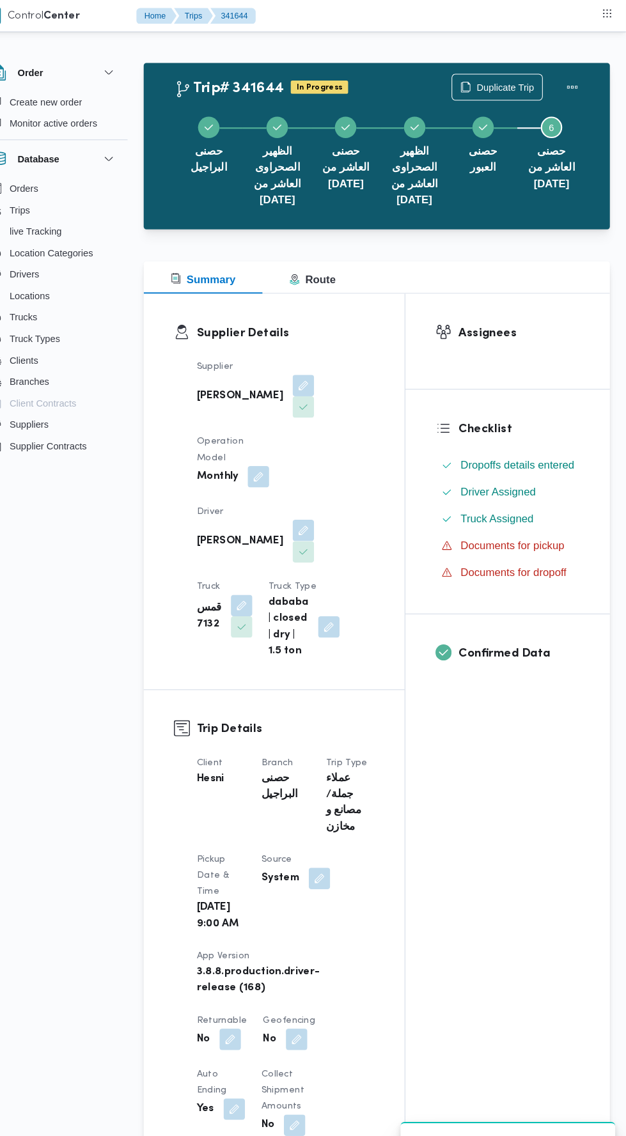
click at [577, 75] on button "Actions" at bounding box center [575, 83] width 26 height 26
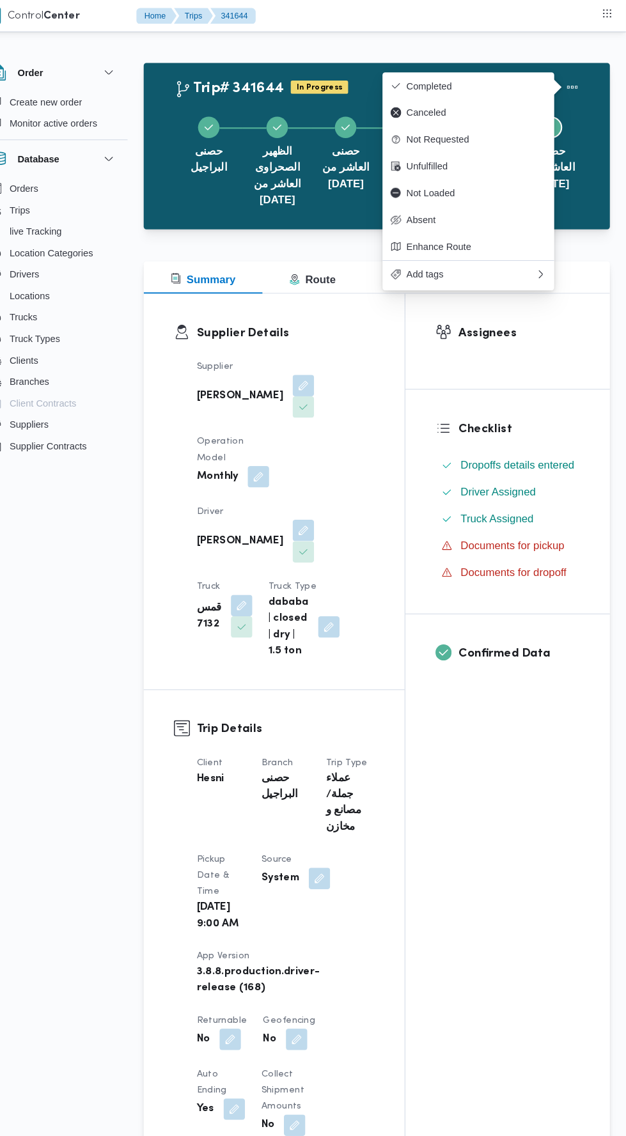
click at [523, 71] on button "Completed" at bounding box center [476, 82] width 164 height 26
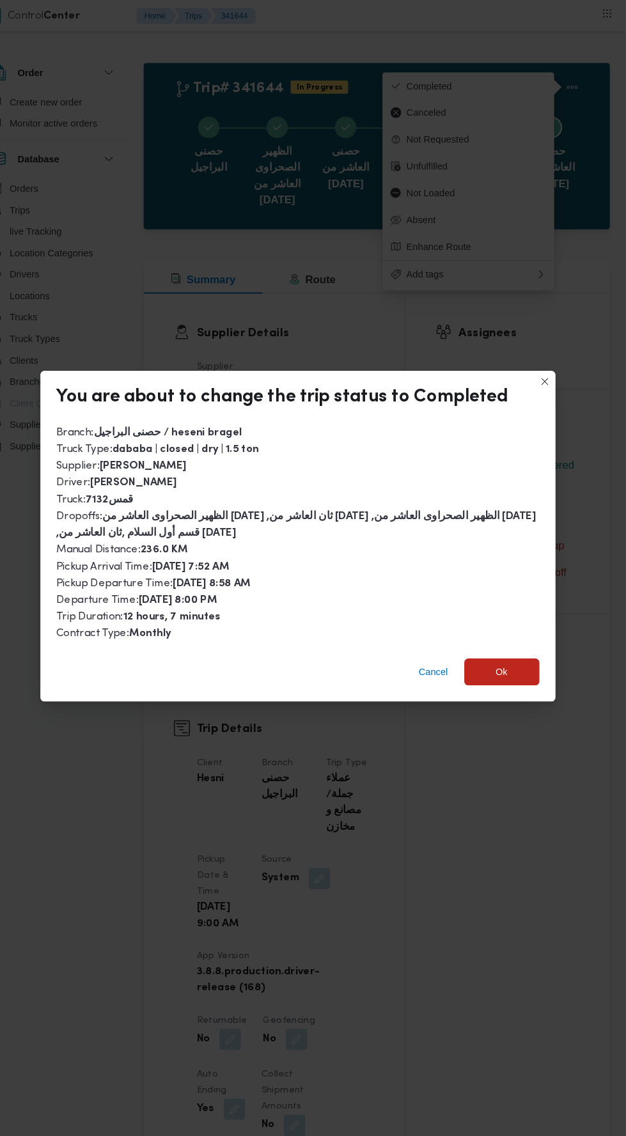
click at [509, 628] on span "Ok" at bounding box center [508, 641] width 72 height 26
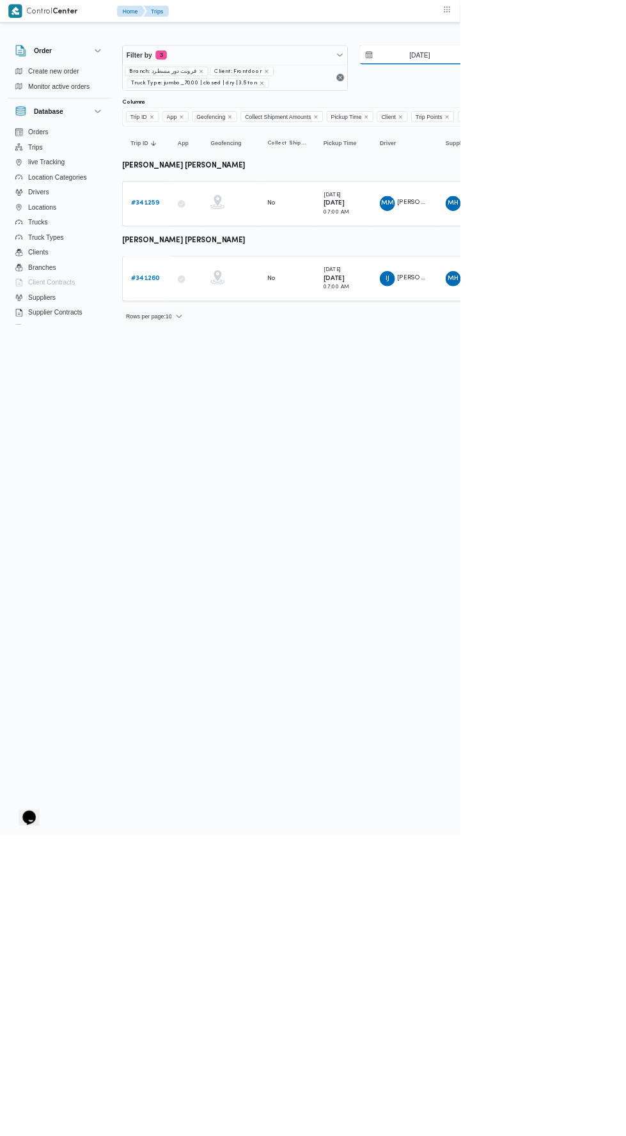
click at [572, 74] on input "[DATE]" at bounding box center [561, 75] width 145 height 26
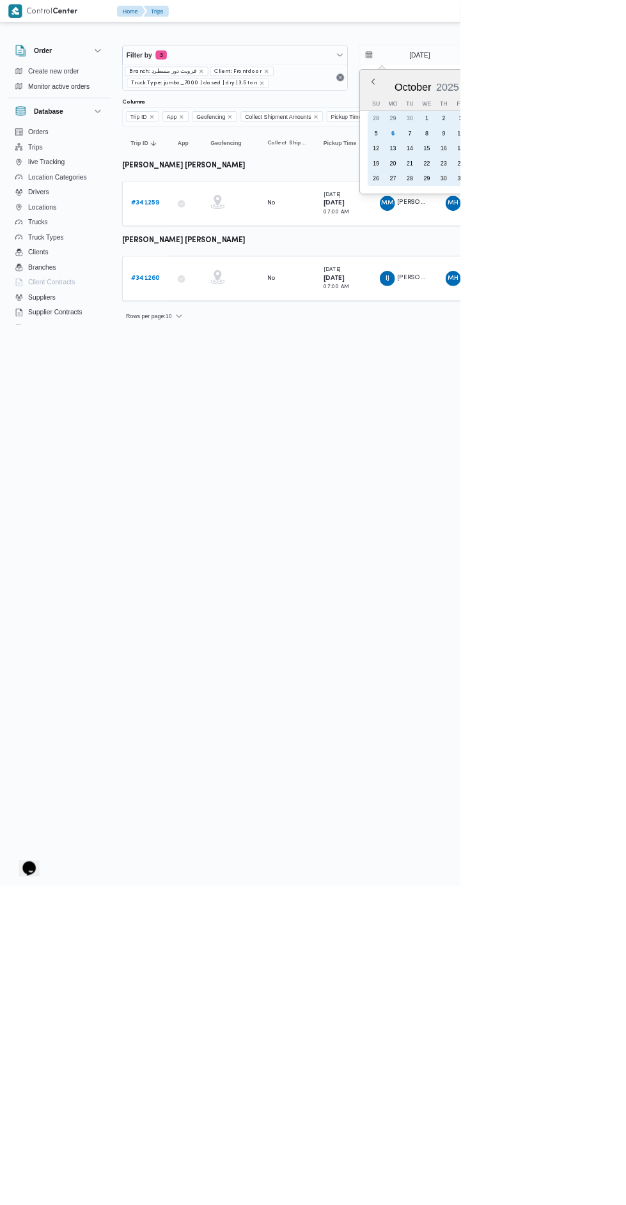
click at [539, 179] on div "6" at bounding box center [534, 181] width 20 height 20
type input "[DATE]"
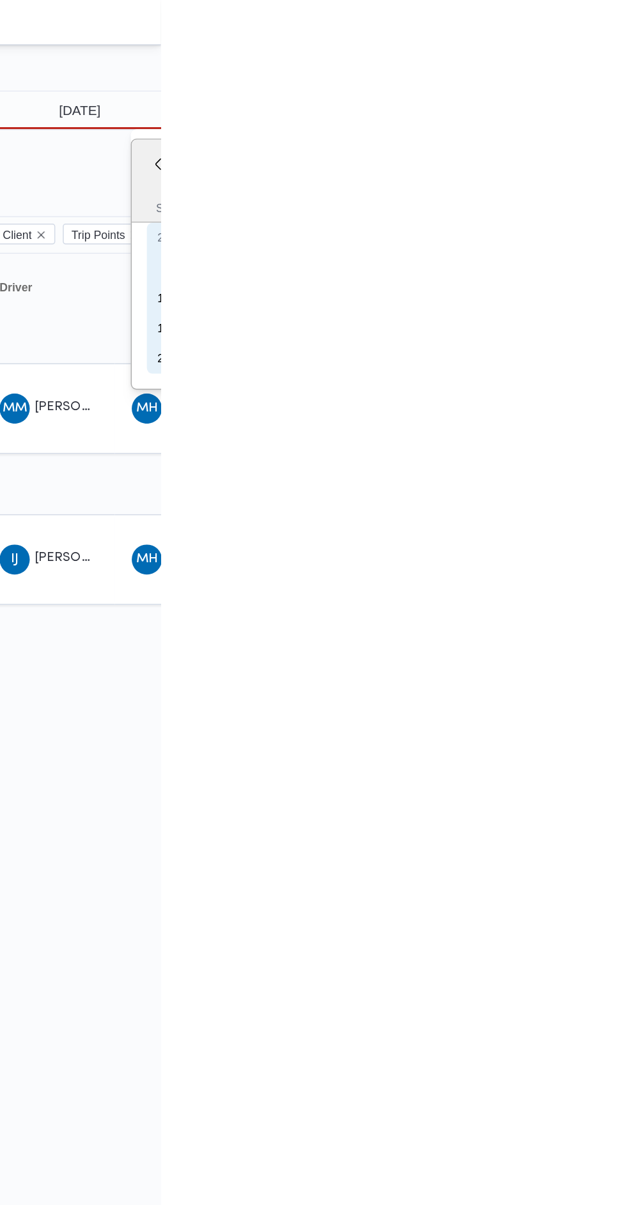
type input "6/10/2025"
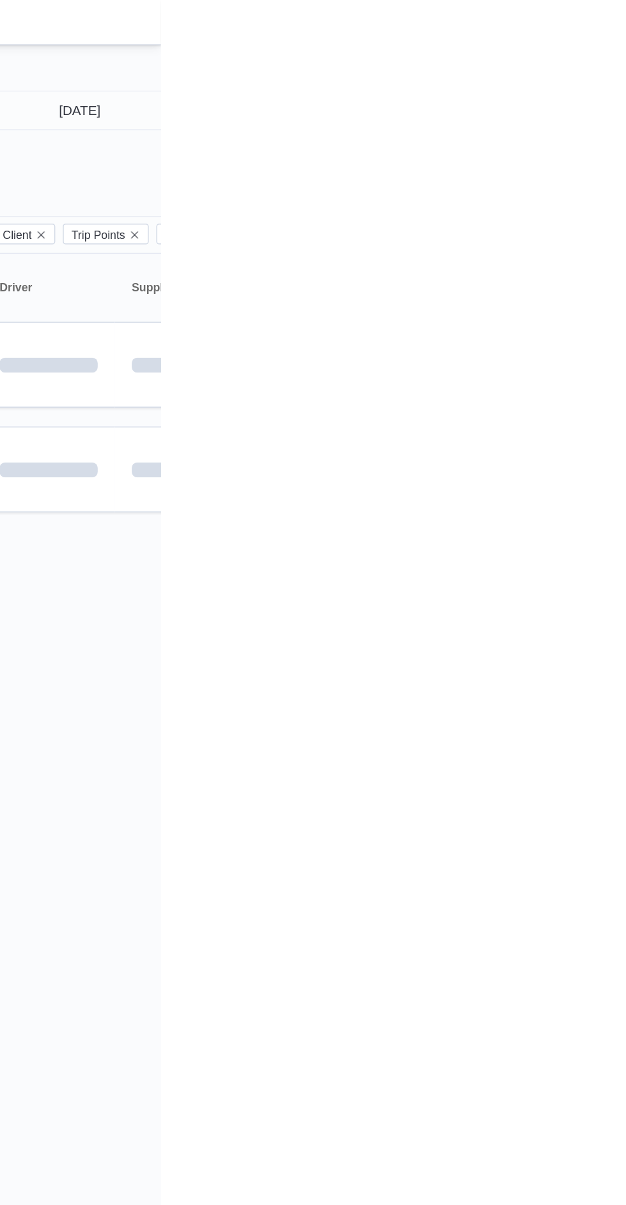
click at [625, 376] on div "Rows per page : 10 1" at bounding box center [550, 367] width 782 height 31
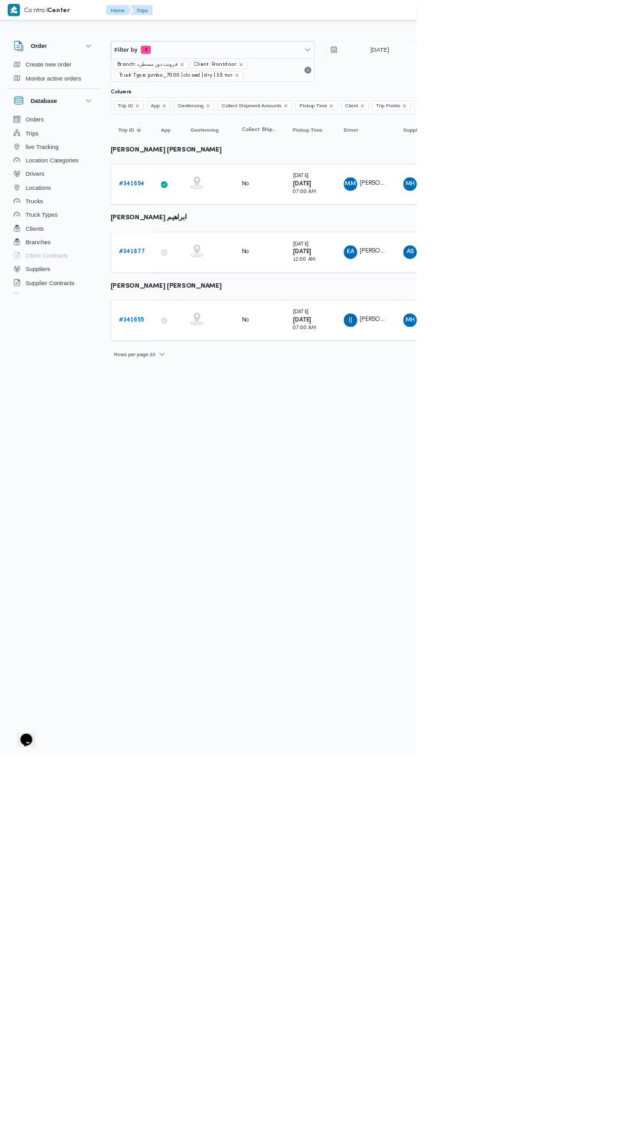
click at [197, 371] on link "# 341677" at bounding box center [198, 378] width 40 height 15
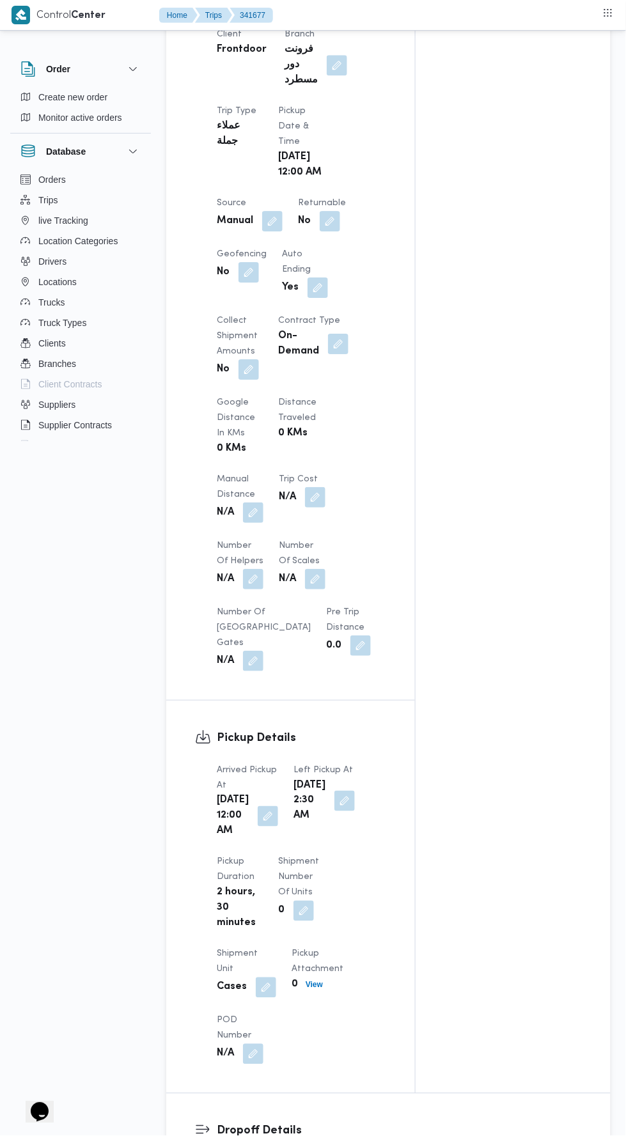
scroll to position [640, 0]
click at [258, 524] on button "button" at bounding box center [253, 514] width 20 height 20
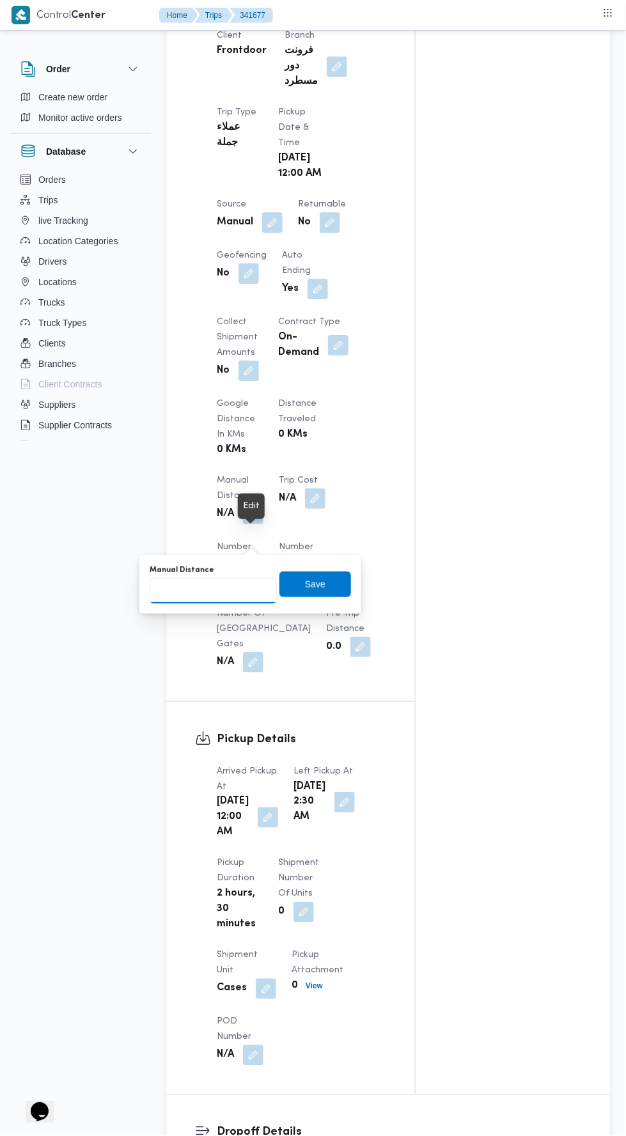
click at [251, 584] on input "Manual Distance" at bounding box center [213, 591] width 127 height 26
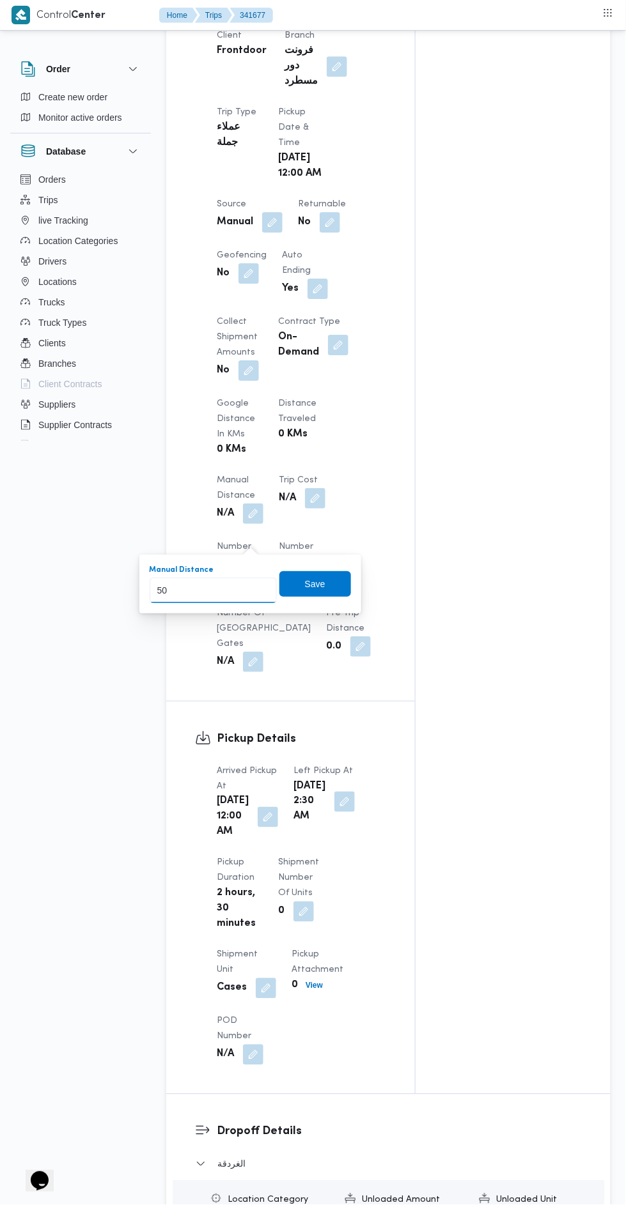
type input "500"
click at [323, 581] on span "Save" at bounding box center [315, 584] width 20 height 15
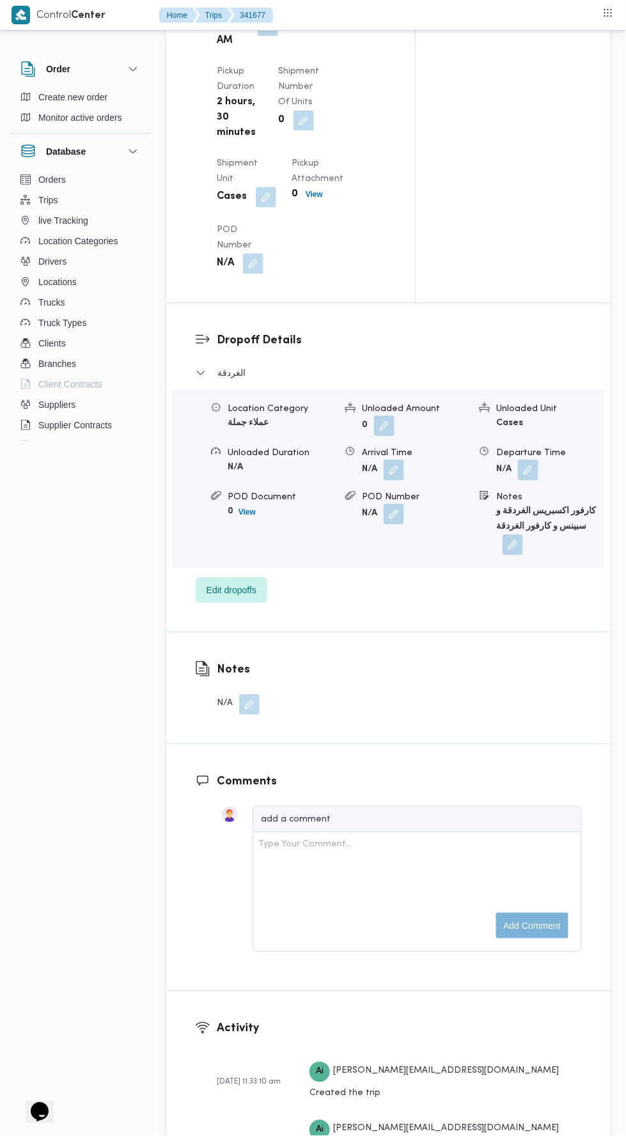
scroll to position [1437, 0]
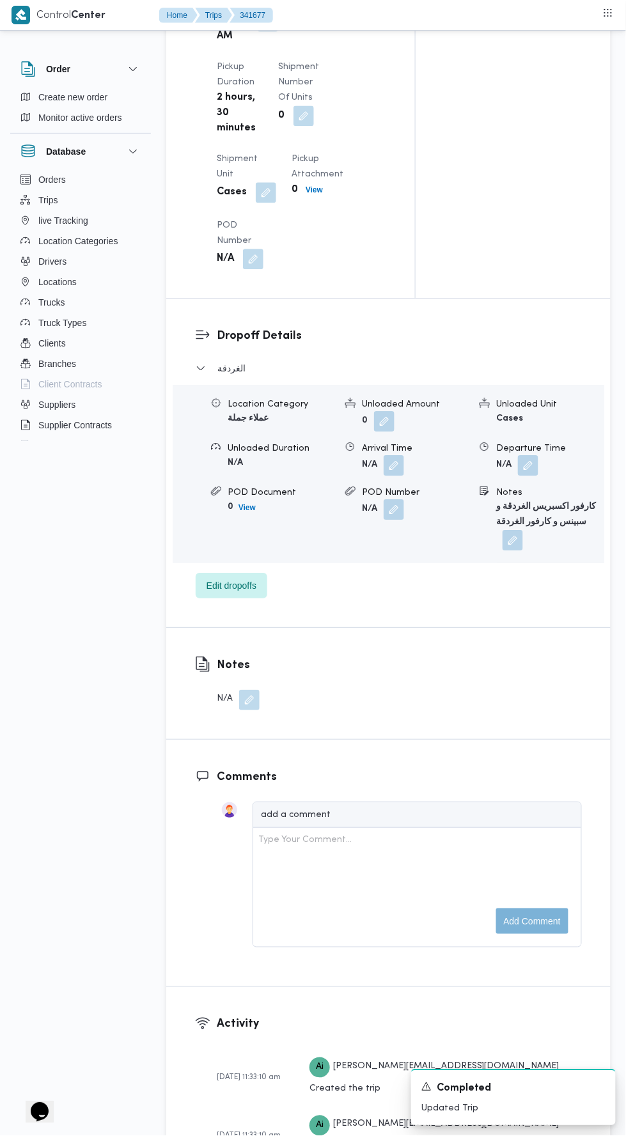
click at [526, 476] on button "button" at bounding box center [528, 465] width 20 height 20
click at [499, 556] on div "Departure Time Save" at bounding box center [494, 576] width 222 height 41
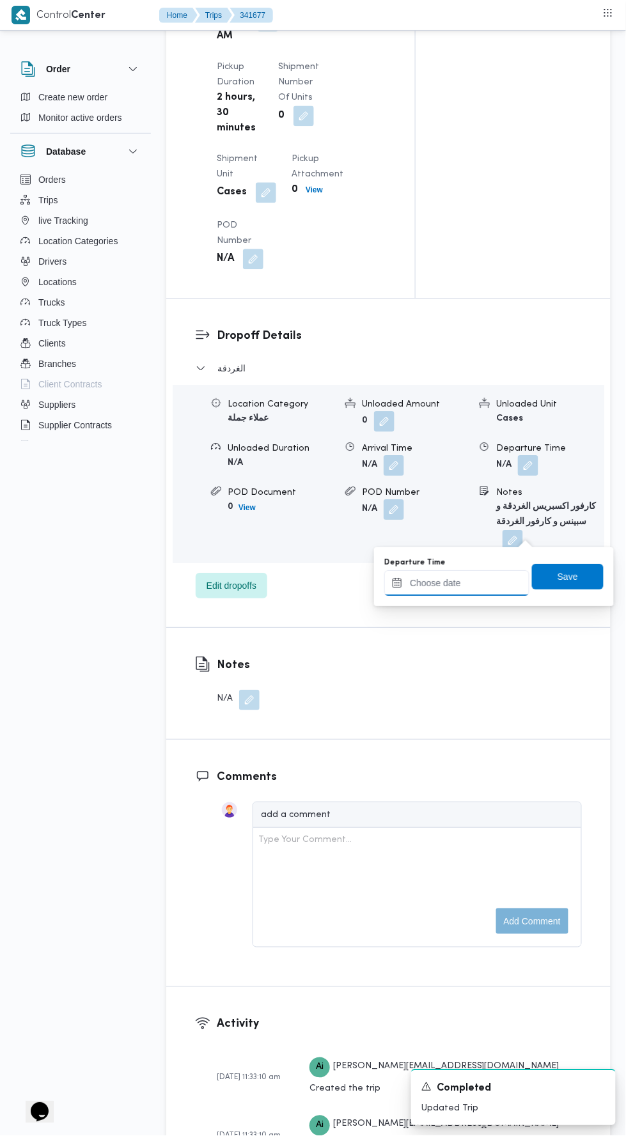
click at [488, 579] on input "Departure Time" at bounding box center [456, 583] width 145 height 26
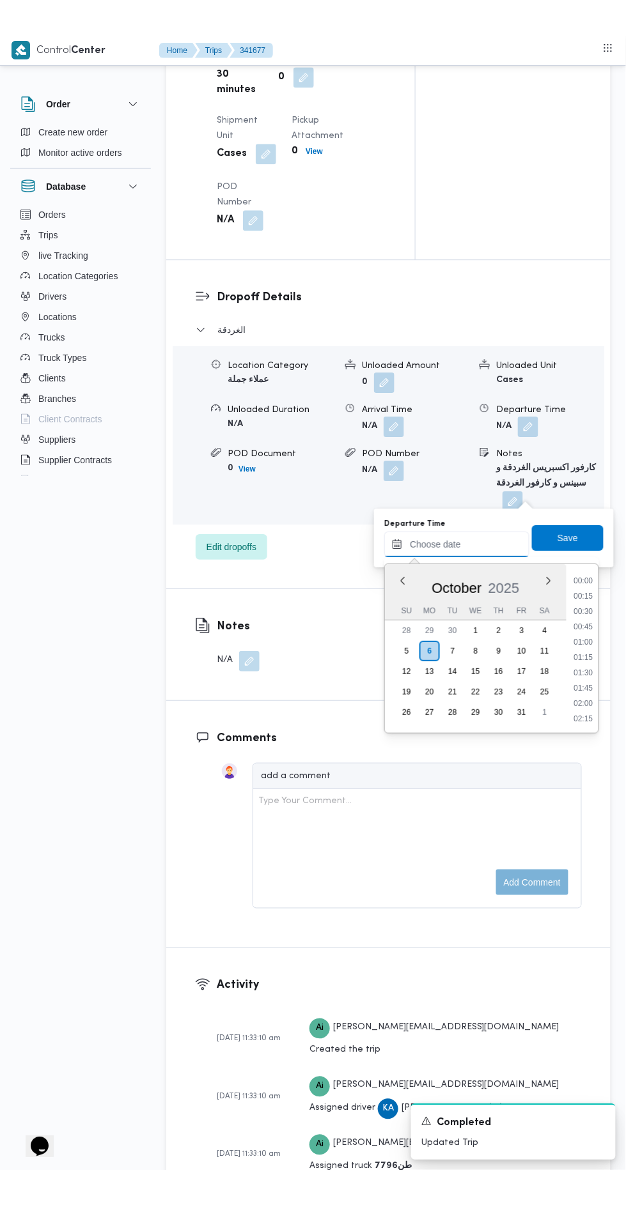
scroll to position [1211, 0]
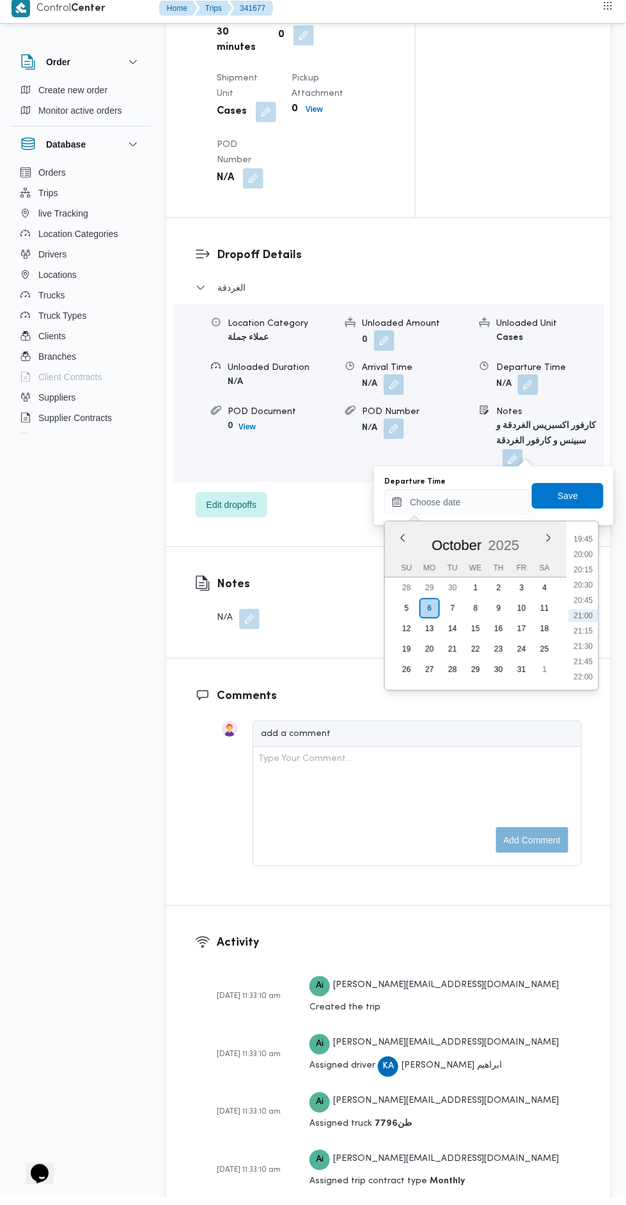
click at [584, 561] on li "20:00" at bounding box center [583, 561] width 29 height 13
type input "06/10/2025 20:00"
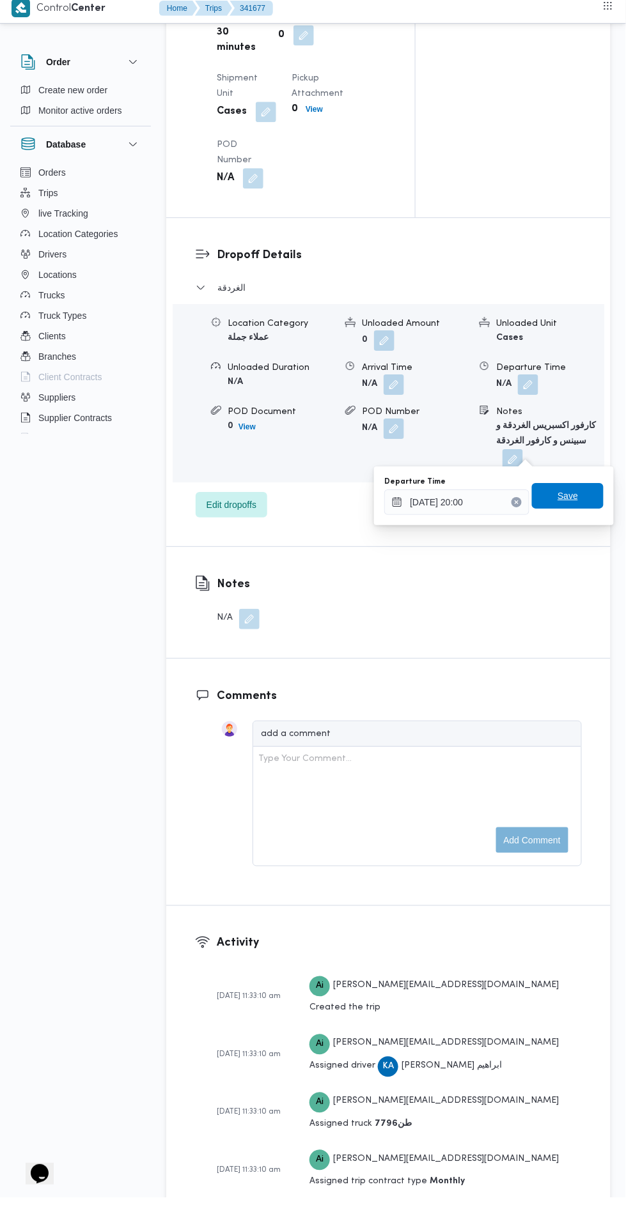
click at [580, 506] on span "Save" at bounding box center [568, 503] width 72 height 26
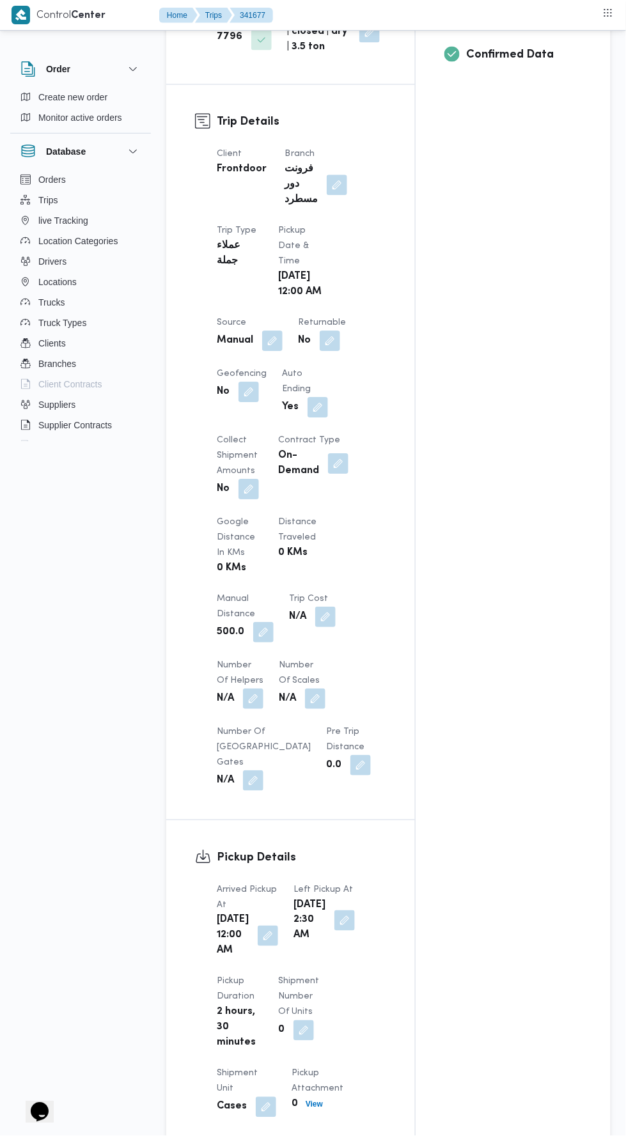
scroll to position [0, 0]
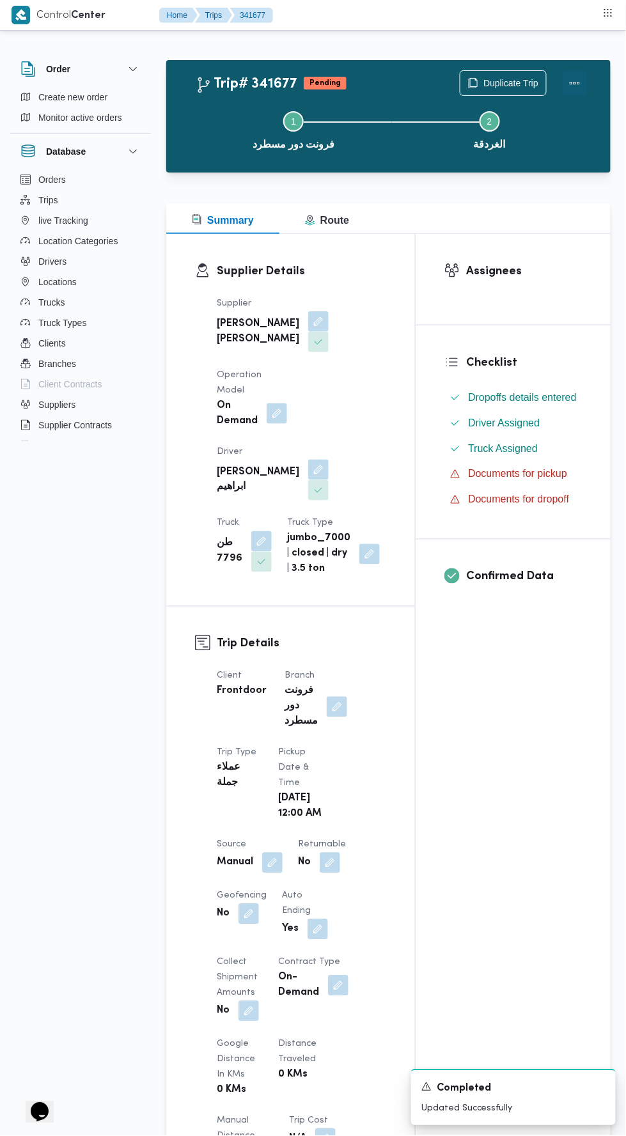
click at [584, 82] on button "Actions" at bounding box center [575, 83] width 26 height 26
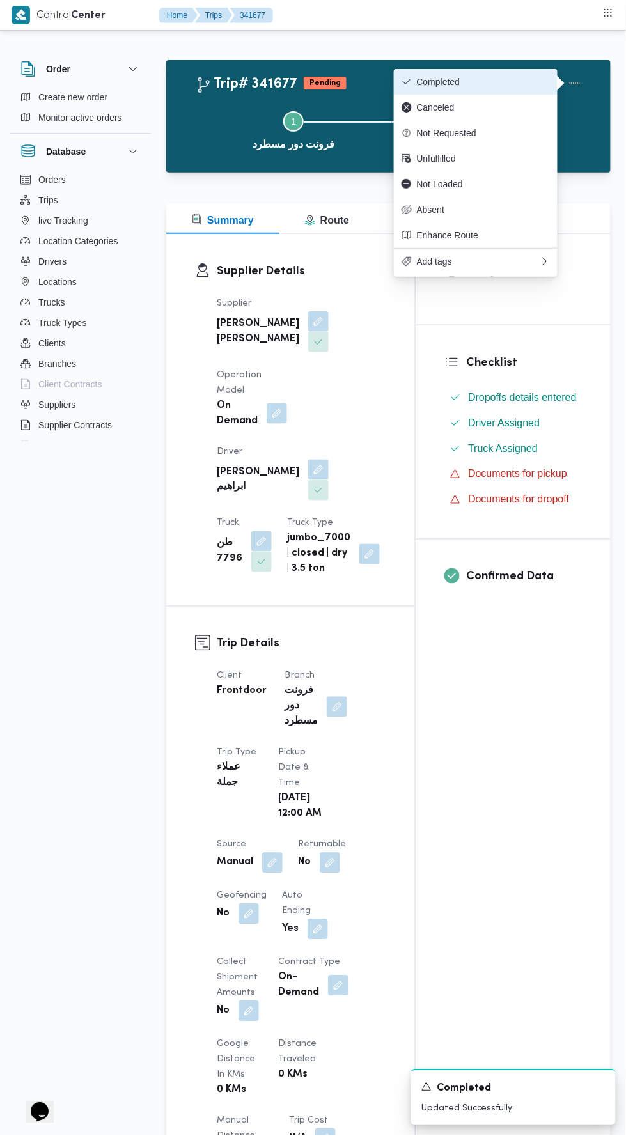
click at [526, 77] on span "Completed" at bounding box center [483, 82] width 133 height 10
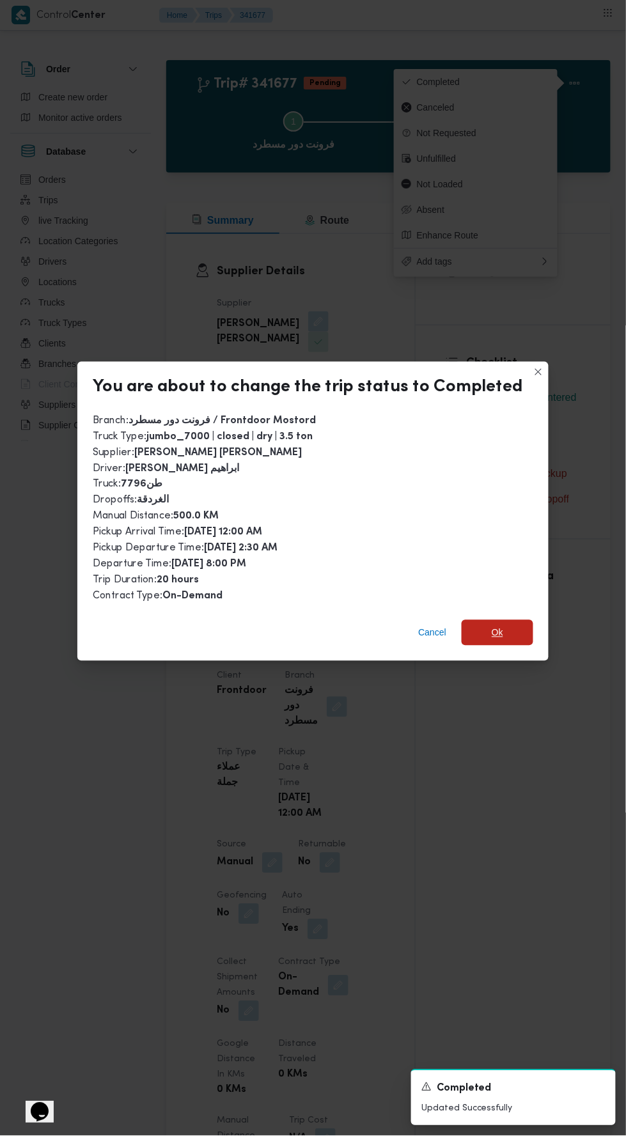
click at [516, 620] on span "Ok" at bounding box center [497, 633] width 72 height 26
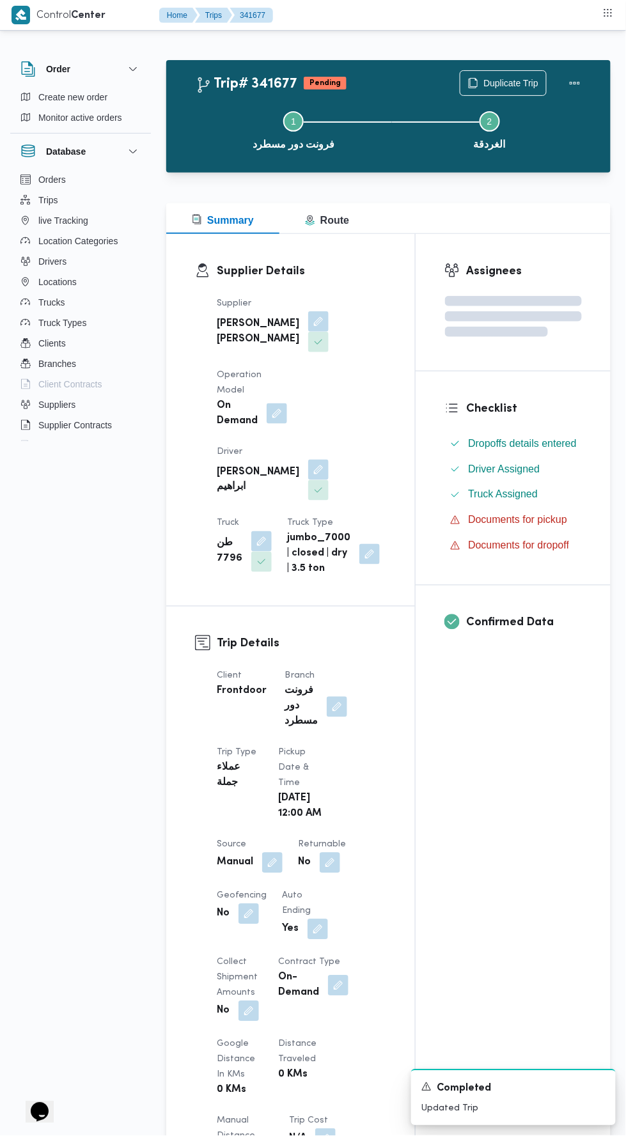
click at [498, 827] on div "Assignees Checklist Dropoffs details entered Driver Assigned Truck Assigned Doc…" at bounding box center [512, 984] width 195 height 1501
